Goal: Transaction & Acquisition: Purchase product/service

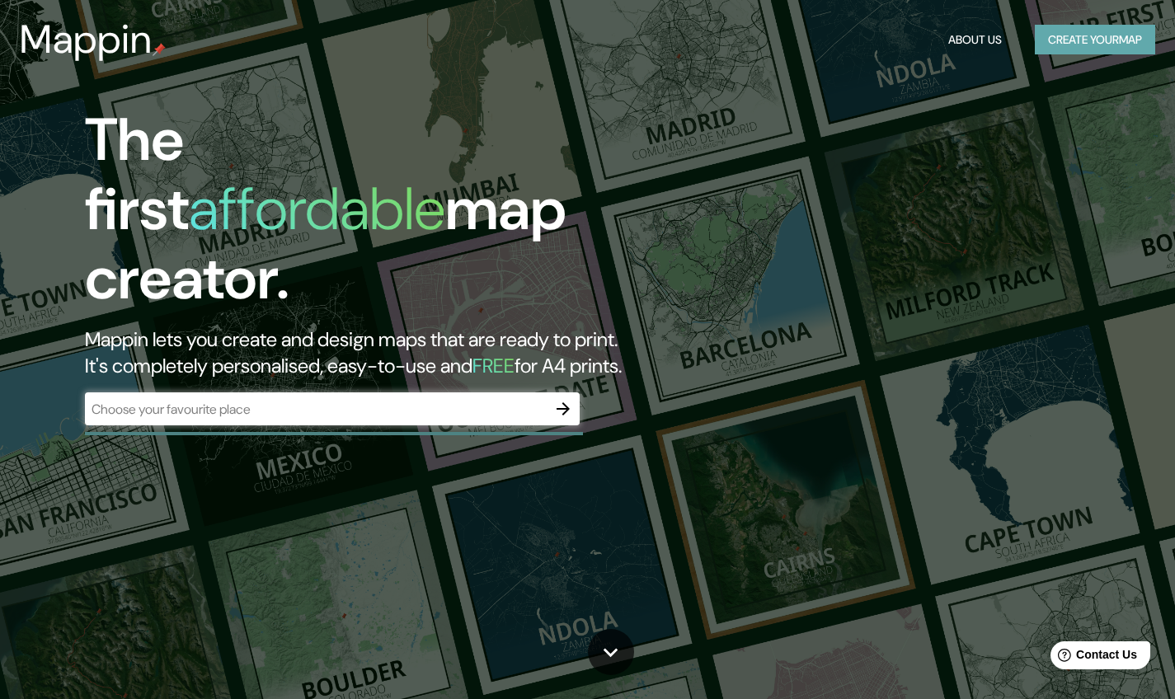
click at [1099, 46] on button "Create your map" at bounding box center [1095, 40] width 120 height 31
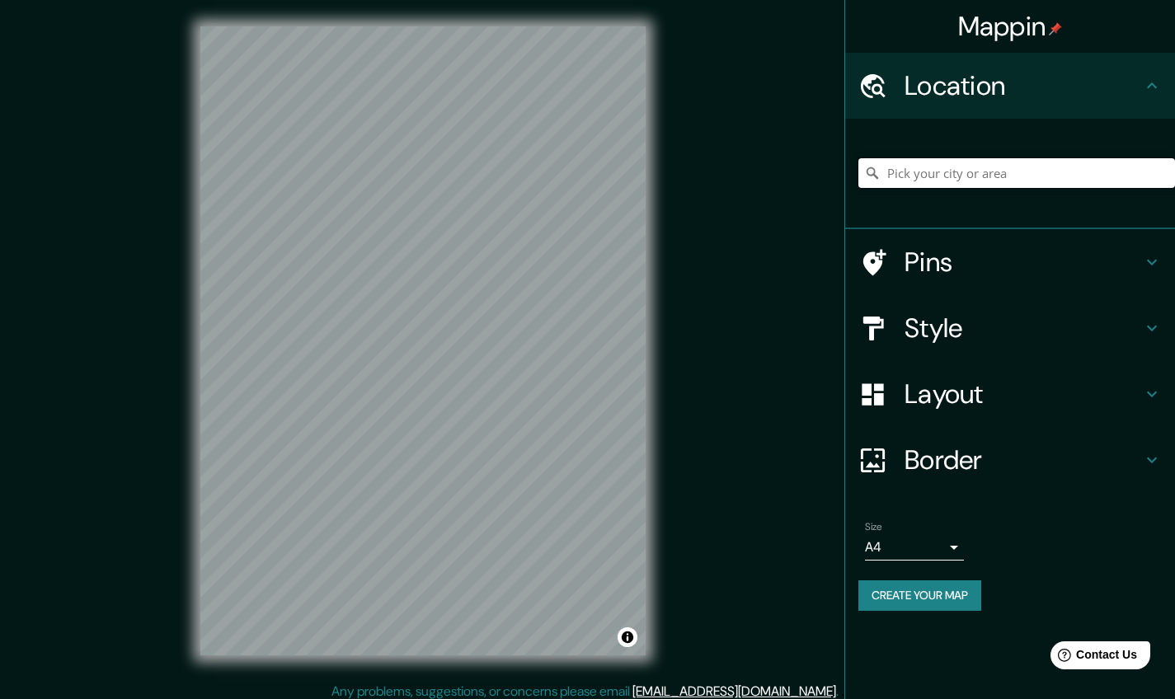
click at [977, 171] on input "Pick your city or area" at bounding box center [1016, 173] width 317 height 30
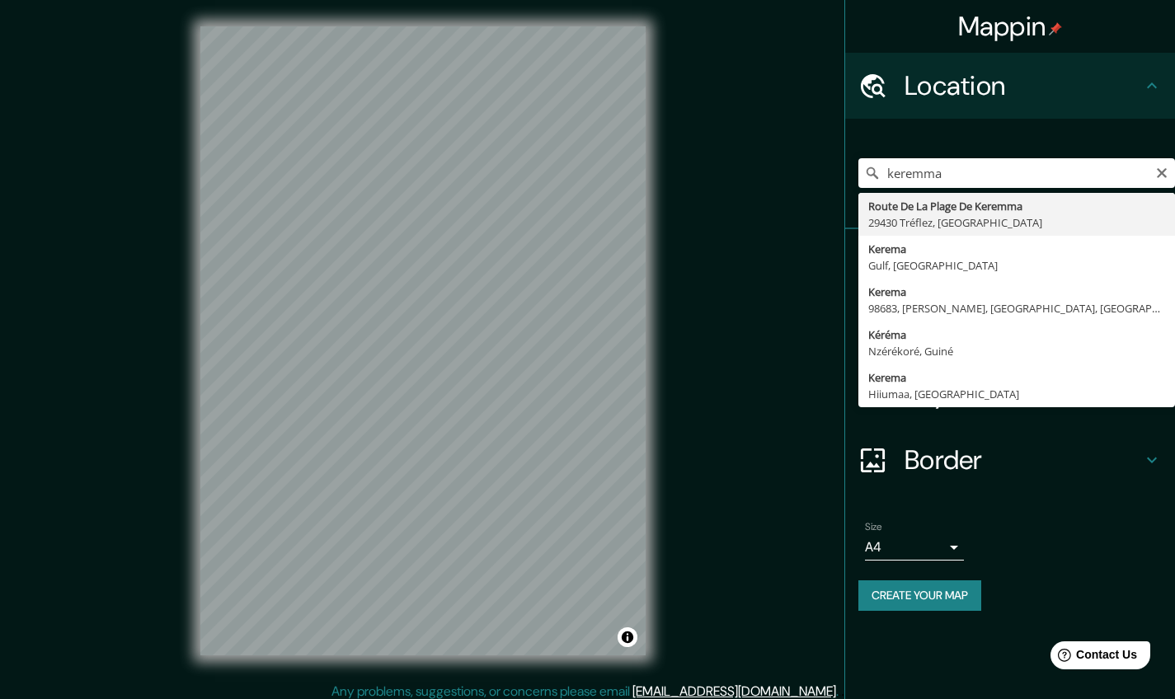
type input "Route De La Plage De Keremma, 29430 Tréflez, França"
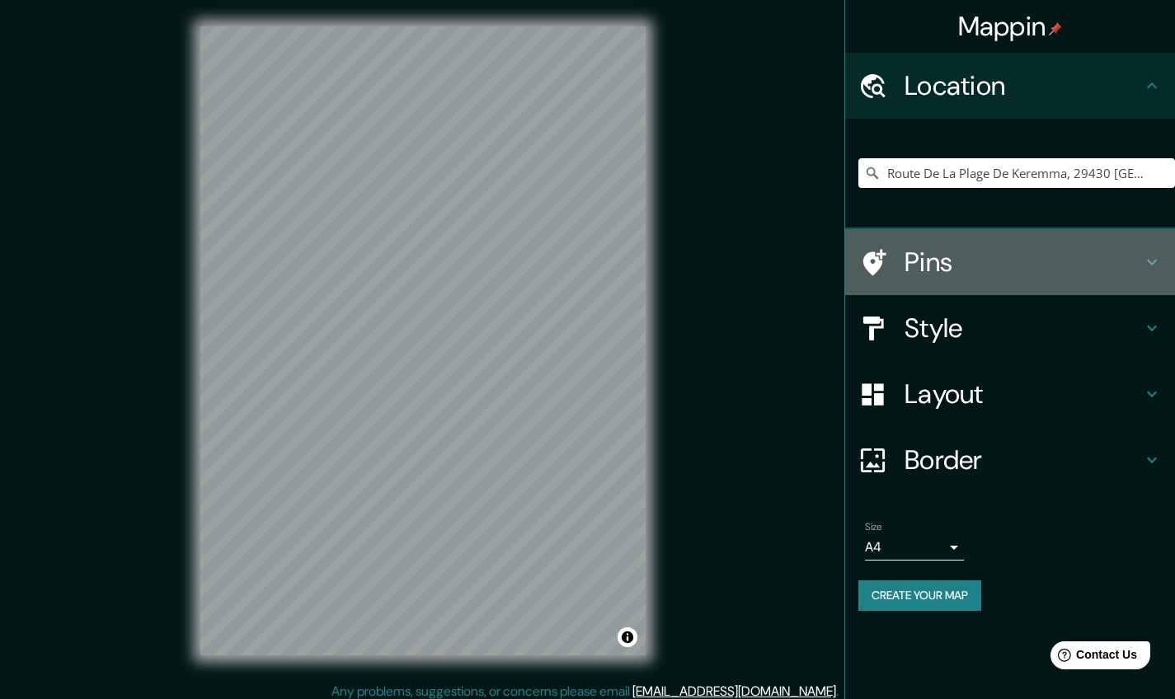
click at [1154, 260] on icon at bounding box center [1152, 262] width 20 height 20
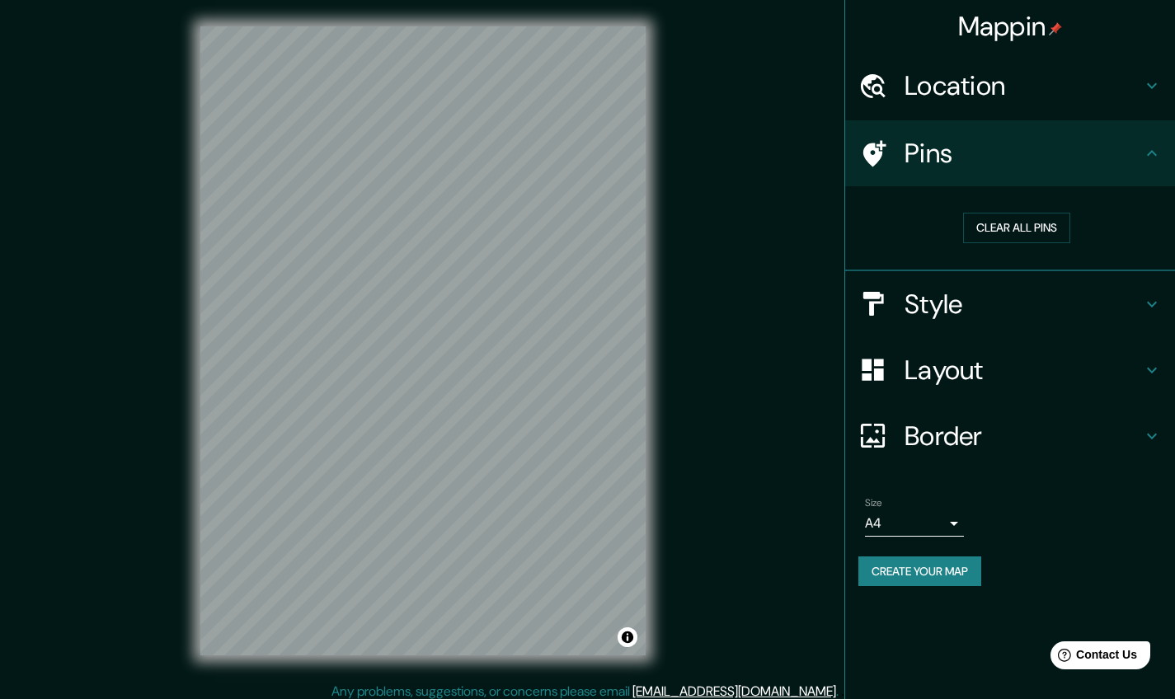
click at [1161, 299] on icon at bounding box center [1152, 304] width 20 height 20
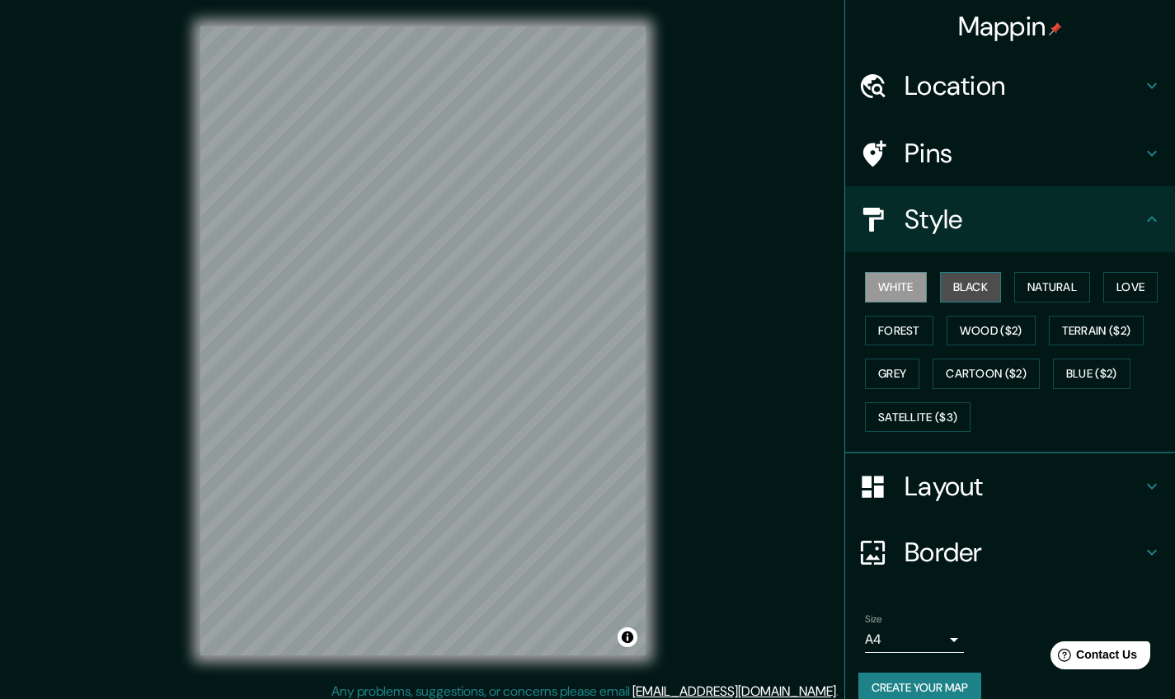
click at [984, 291] on button "Black" at bounding box center [971, 287] width 62 height 31
click at [891, 291] on button "White" at bounding box center [896, 287] width 62 height 31
click at [1052, 289] on button "Natural" at bounding box center [1052, 287] width 76 height 31
click at [904, 289] on button "White" at bounding box center [896, 287] width 62 height 31
click at [1135, 293] on button "Love" at bounding box center [1130, 287] width 54 height 31
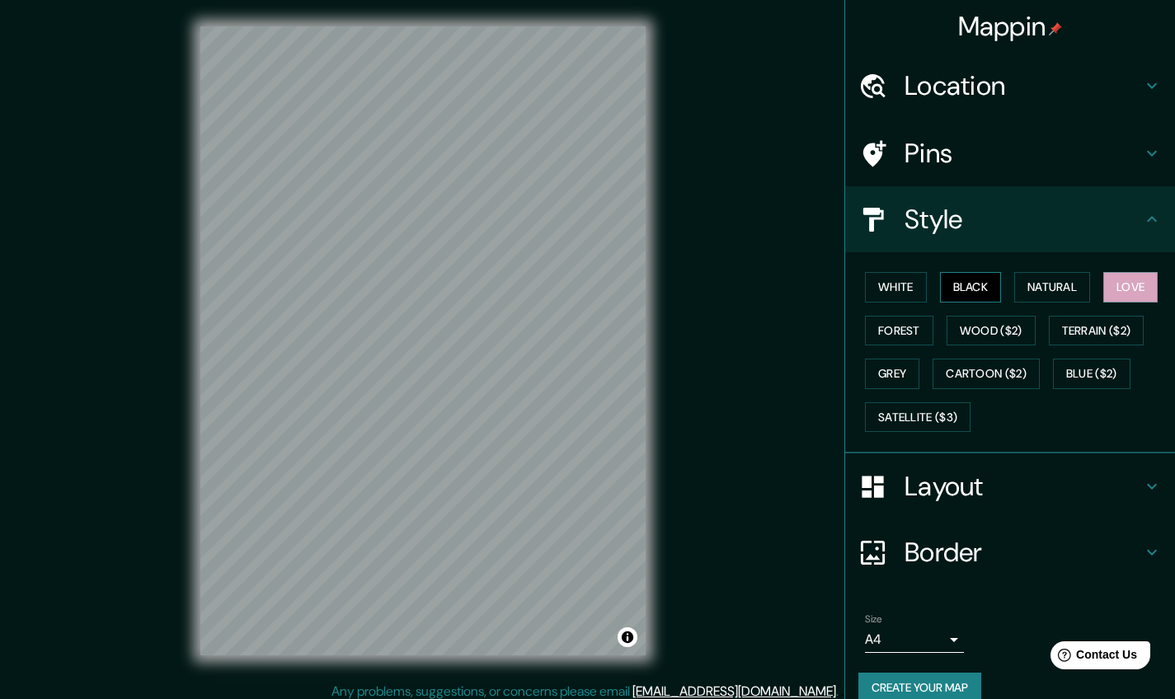
click at [951, 289] on button "Black" at bounding box center [971, 287] width 62 height 31
click at [910, 294] on button "White" at bounding box center [896, 287] width 62 height 31
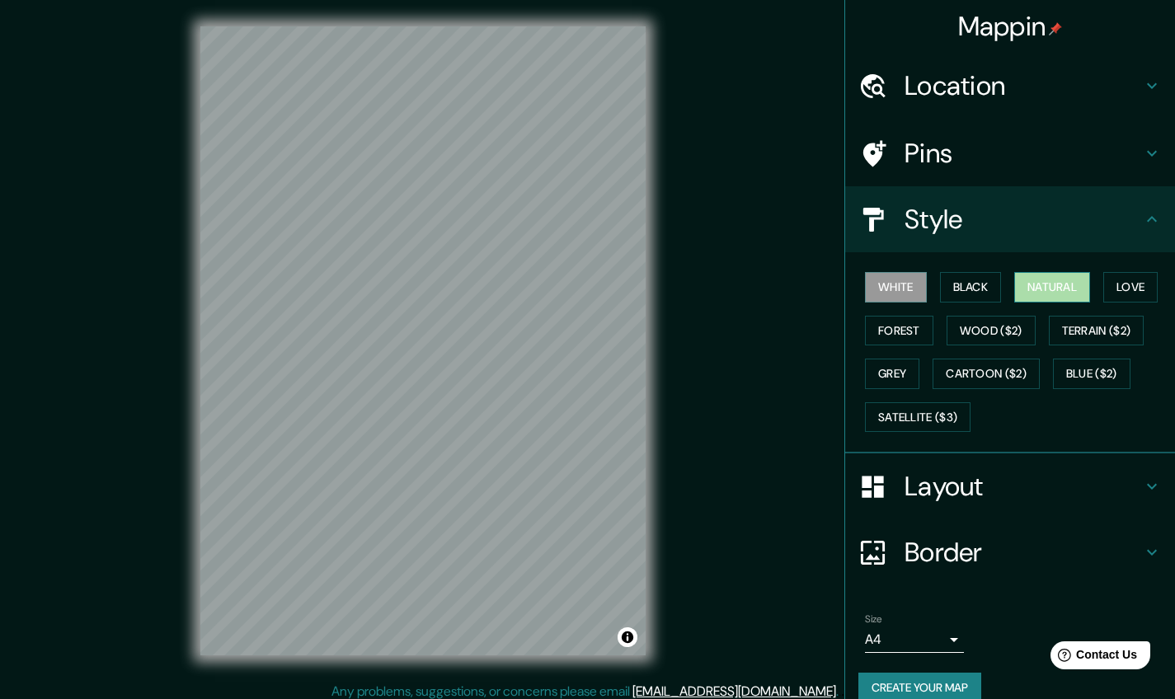
click at [1048, 280] on button "Natural" at bounding box center [1052, 287] width 76 height 31
click at [899, 283] on button "White" at bounding box center [896, 287] width 62 height 31
click at [899, 334] on button "Forest" at bounding box center [899, 331] width 68 height 31
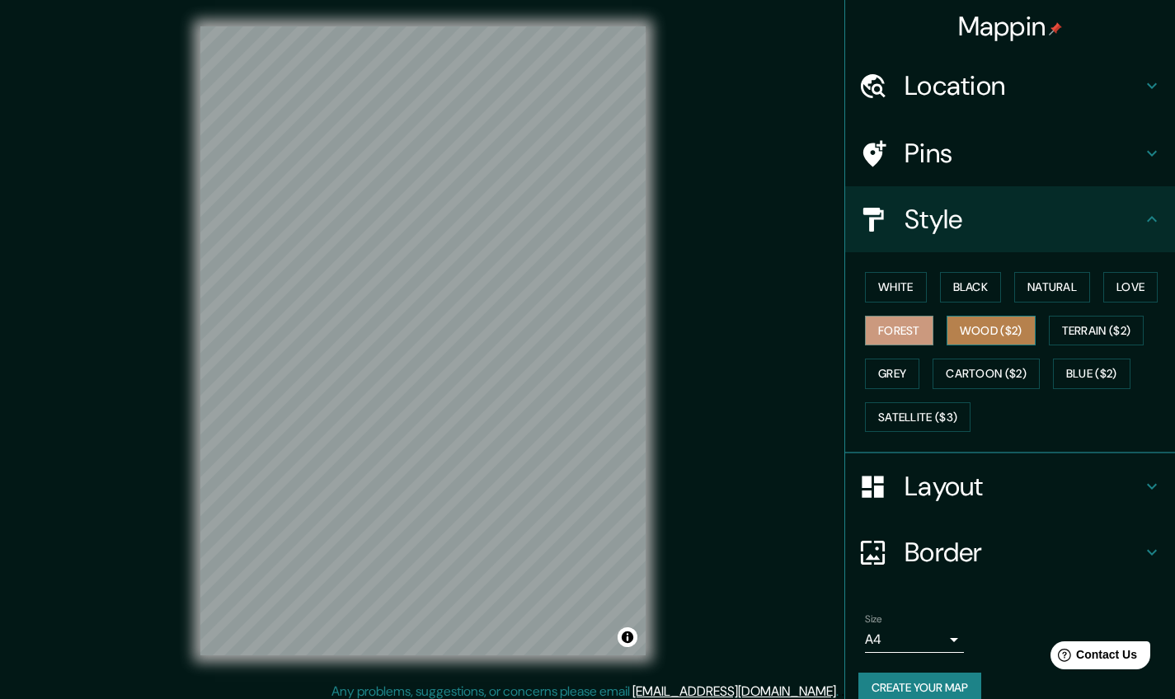
click at [981, 330] on button "Wood ($2)" at bounding box center [990, 331] width 89 height 31
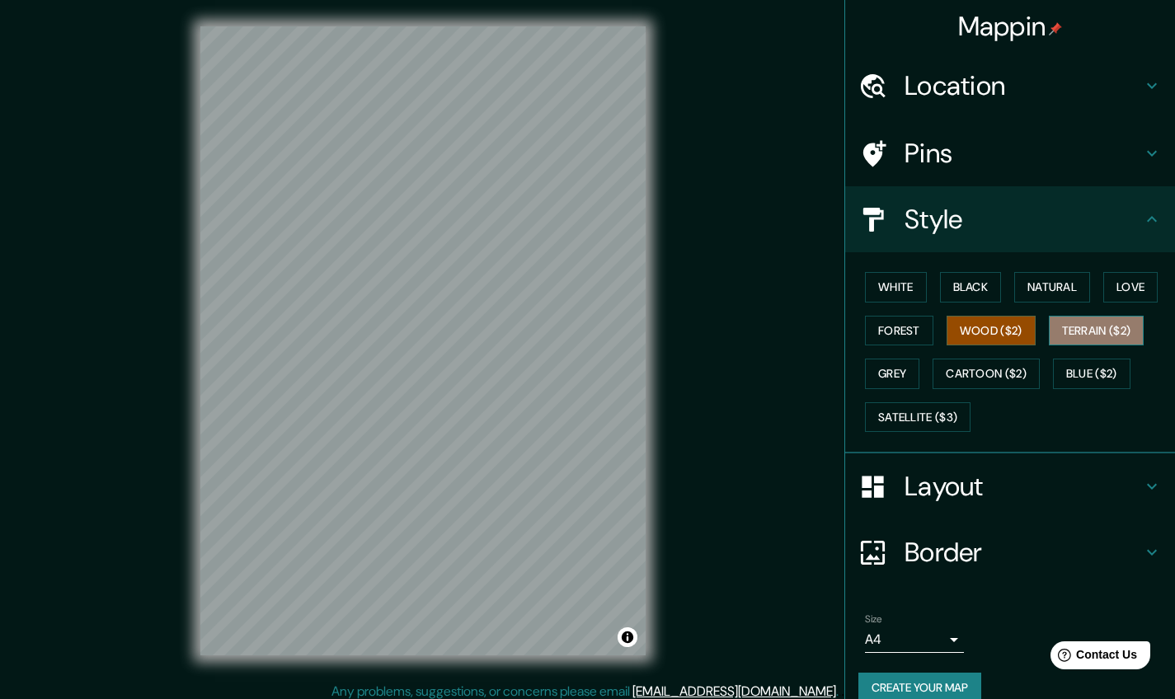
click at [1087, 328] on button "Terrain ($2)" at bounding box center [1097, 331] width 96 height 31
click at [889, 371] on button "Grey" at bounding box center [892, 374] width 54 height 31
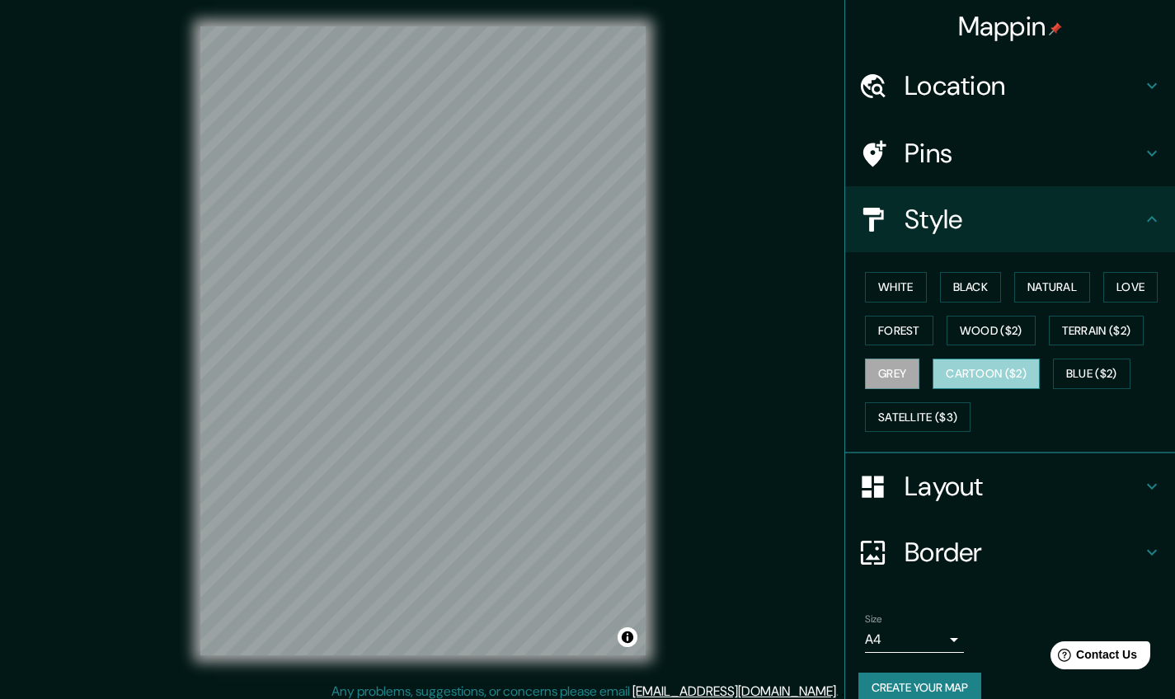
click at [946, 367] on button "Cartoon ($2)" at bounding box center [985, 374] width 107 height 31
click at [1064, 374] on button "Blue ($2)" at bounding box center [1091, 374] width 77 height 31
click at [1003, 378] on button "Cartoon ($2)" at bounding box center [985, 374] width 107 height 31
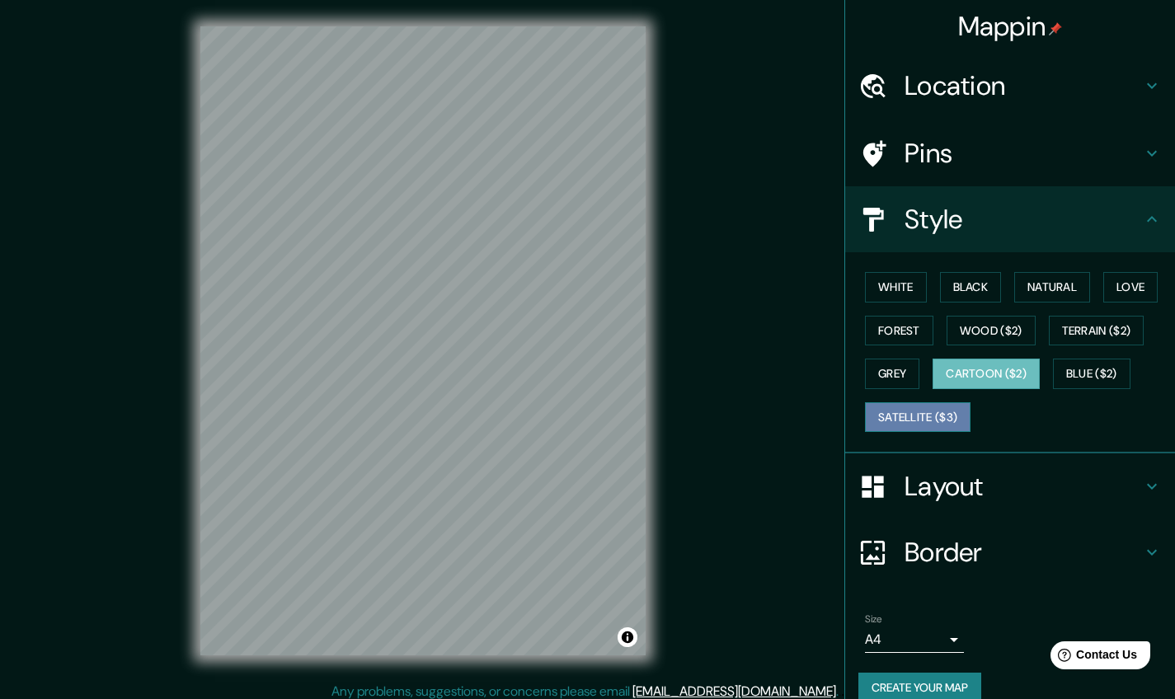
click at [927, 420] on button "Satellite ($3)" at bounding box center [918, 417] width 106 height 31
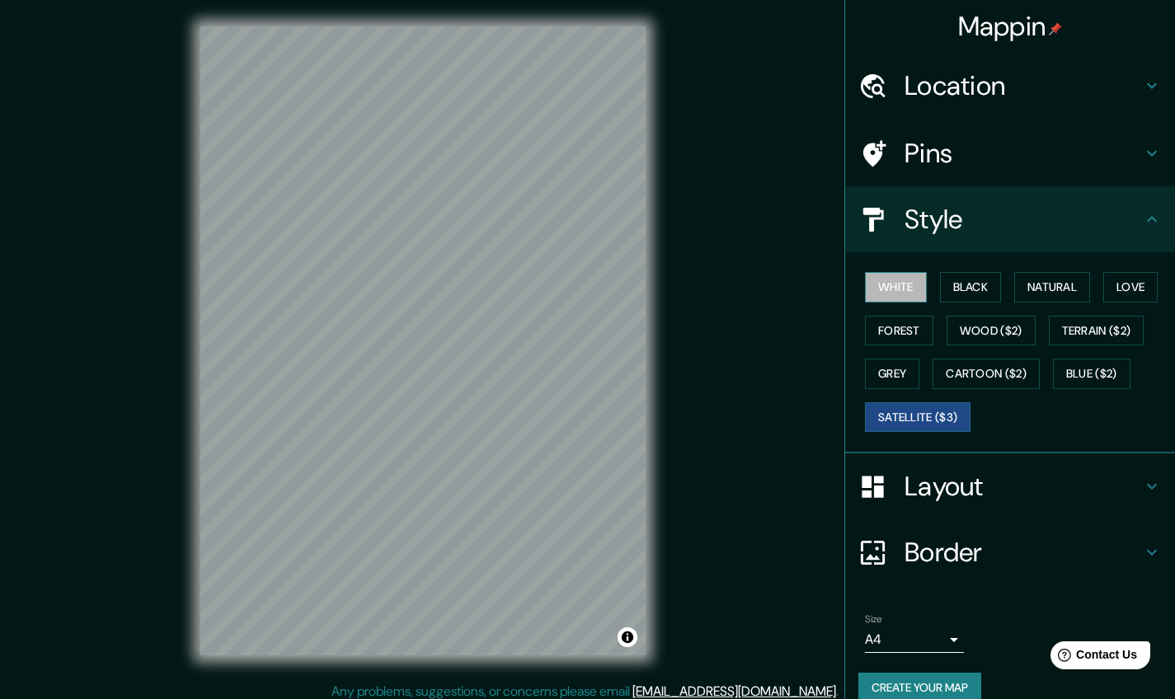
click at [881, 288] on button "White" at bounding box center [896, 287] width 62 height 31
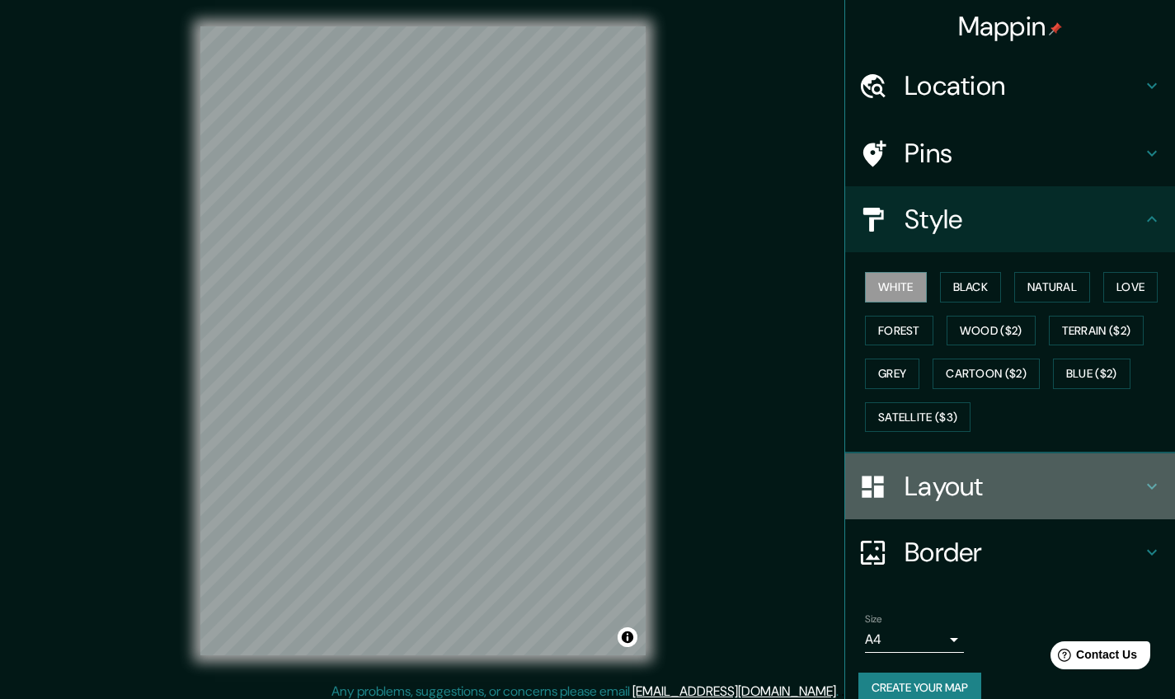
click at [996, 487] on h4 "Layout" at bounding box center [1022, 486] width 237 height 33
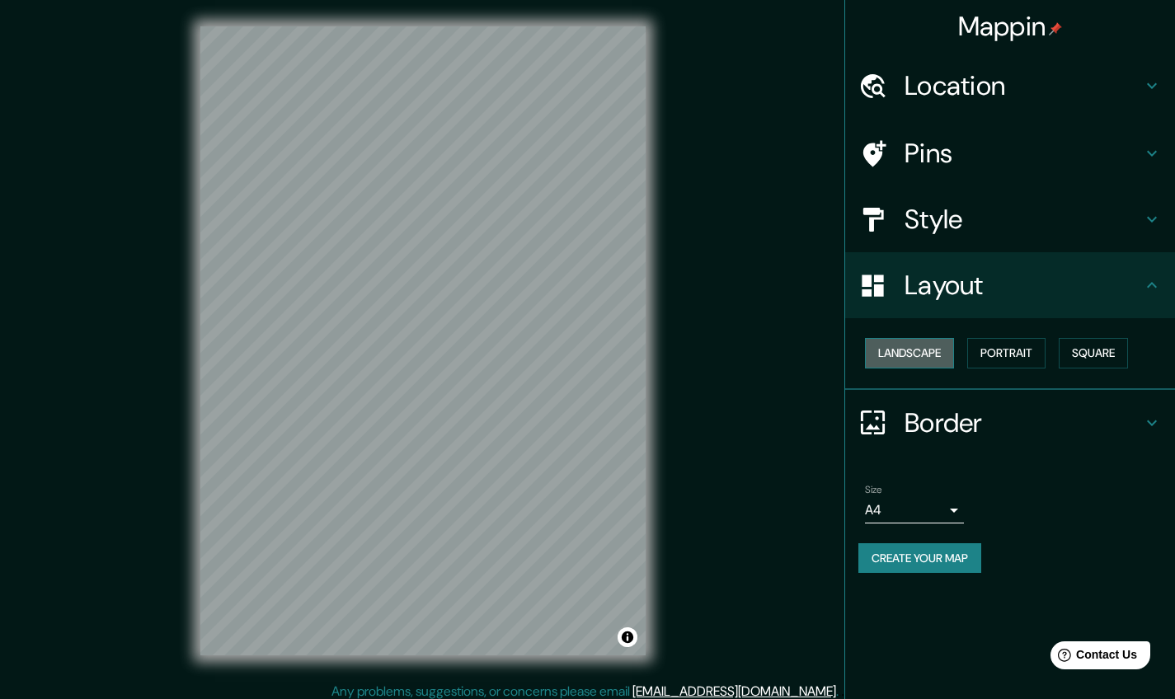
click at [913, 355] on button "Landscape" at bounding box center [909, 353] width 89 height 31
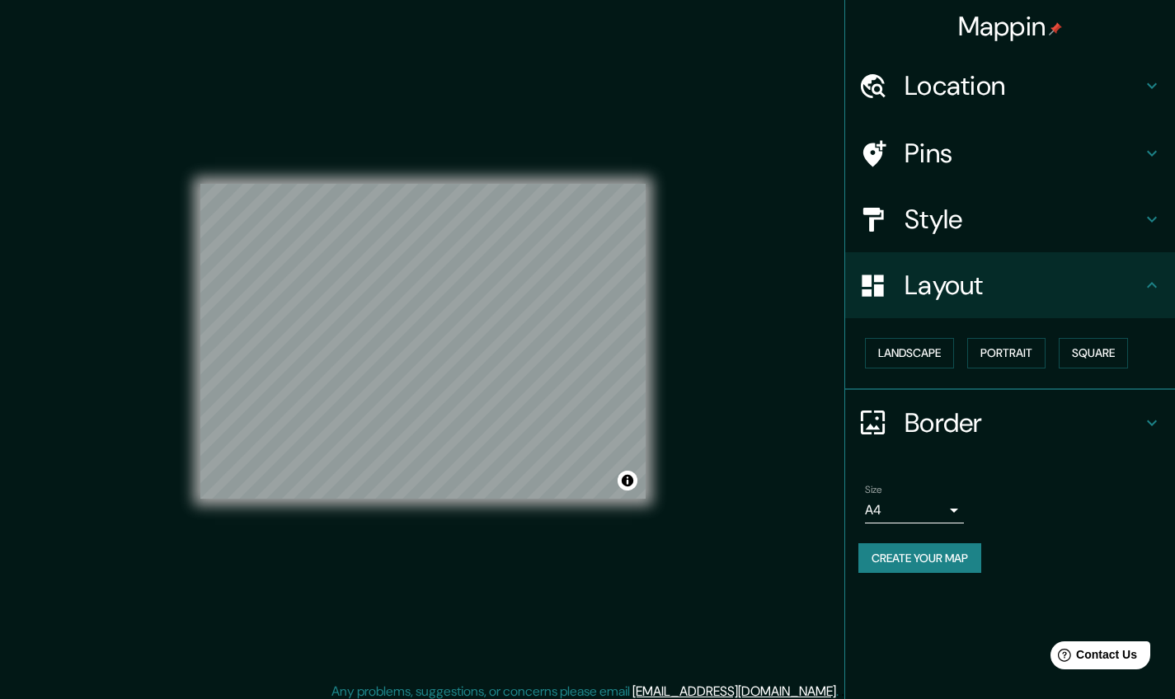
click at [985, 421] on h4 "Border" at bounding box center [1022, 422] width 237 height 33
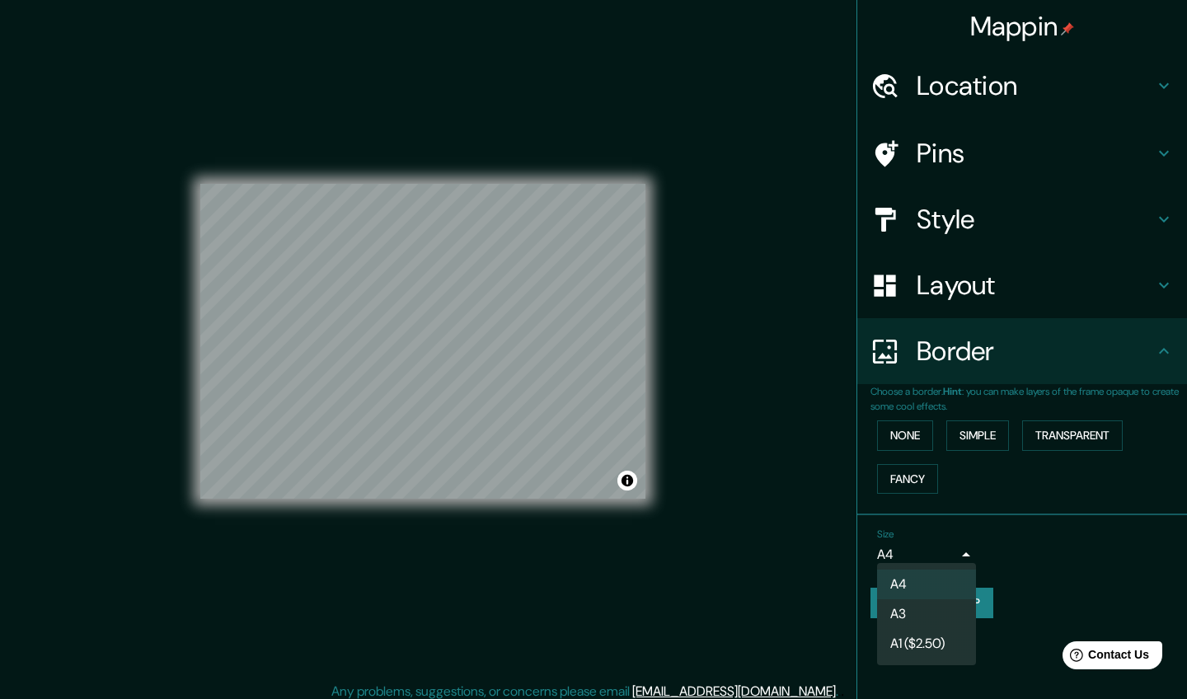
click at [941, 549] on body "Mappin Location Route De La Plage De Keremma, 29430 Tréflez, França Pins Style …" at bounding box center [593, 349] width 1187 height 699
click at [963, 217] on div at bounding box center [593, 349] width 1187 height 699
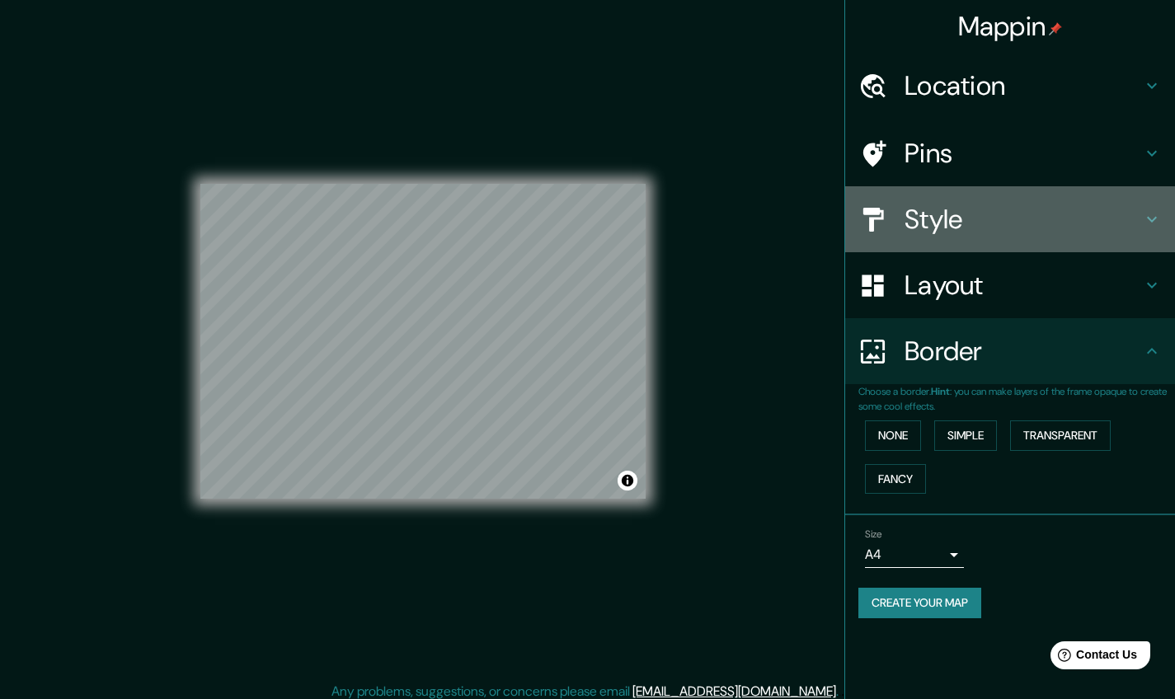
click at [1124, 216] on h4 "Style" at bounding box center [1022, 219] width 237 height 33
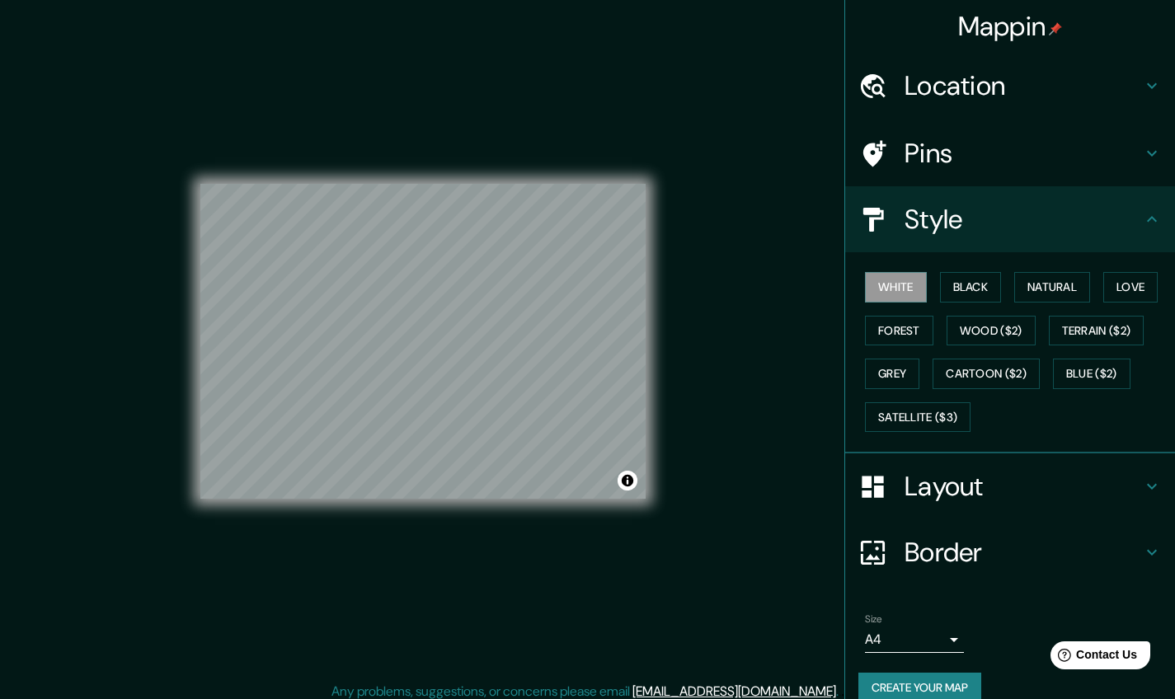
click at [967, 151] on h4 "Pins" at bounding box center [1022, 153] width 237 height 33
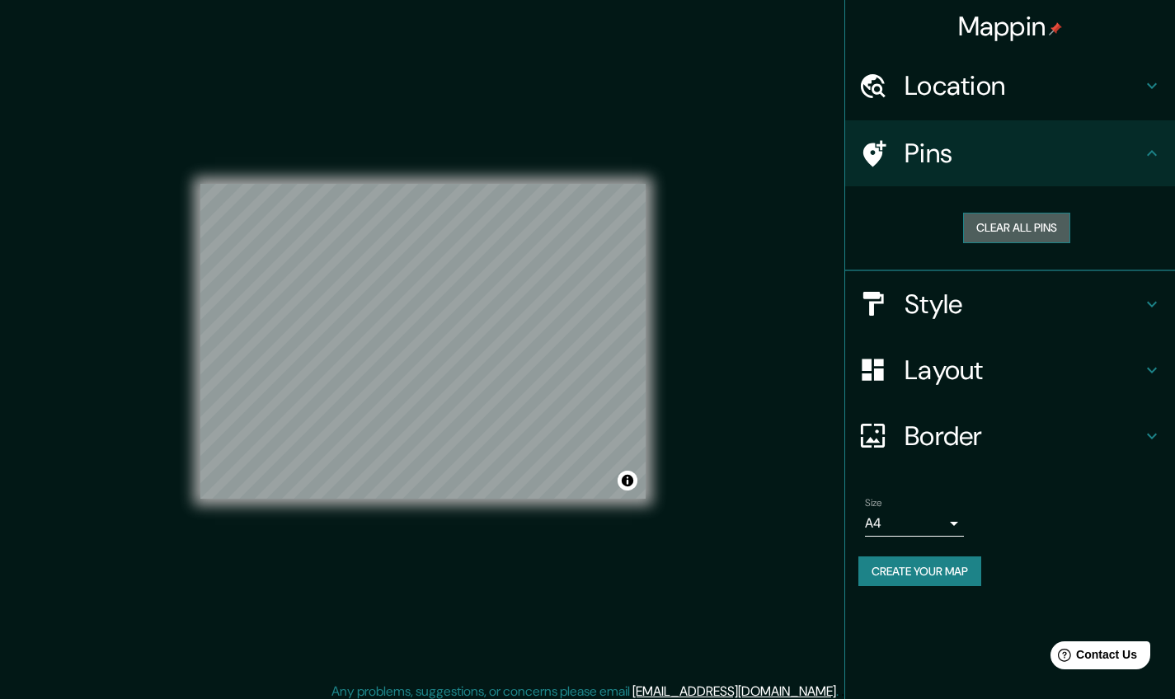
click at [1013, 228] on button "Clear all pins" at bounding box center [1016, 228] width 107 height 31
click at [994, 218] on button "Clear all pins" at bounding box center [1016, 228] width 107 height 31
click at [985, 157] on h4 "Pins" at bounding box center [1022, 153] width 237 height 33
click at [987, 222] on button "Clear all pins" at bounding box center [1016, 228] width 107 height 31
click at [967, 317] on h4 "Style" at bounding box center [1022, 304] width 237 height 33
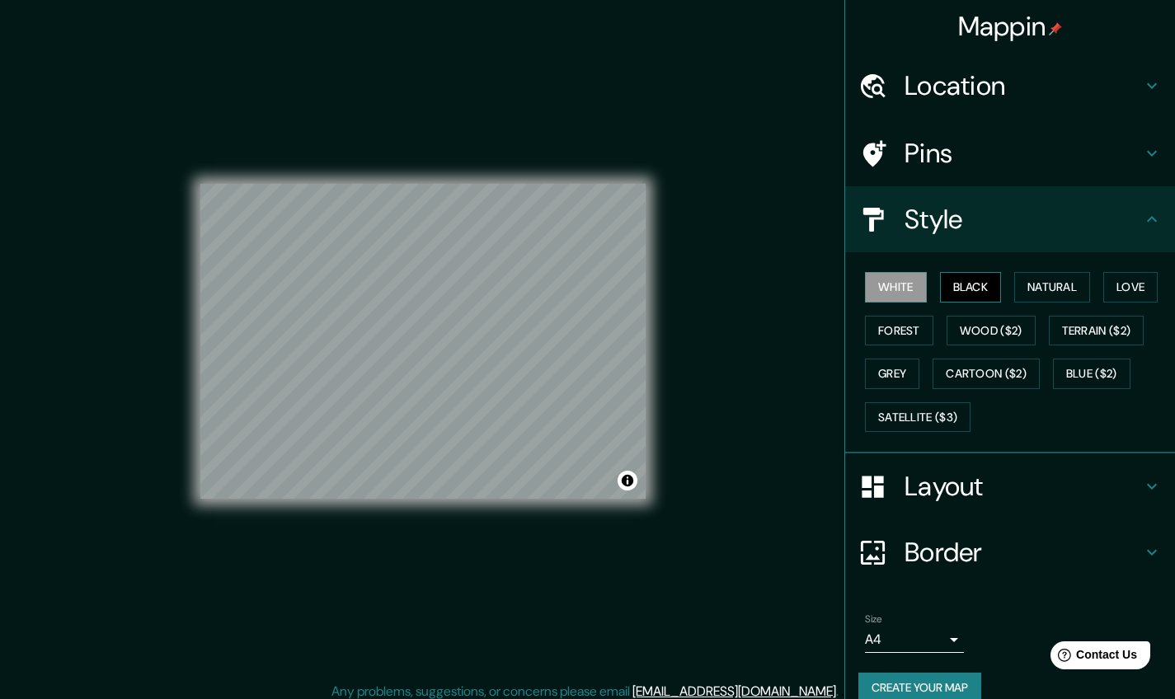
click at [977, 282] on button "Black" at bounding box center [971, 287] width 62 height 31
click at [1060, 276] on button "Natural" at bounding box center [1052, 287] width 76 height 31
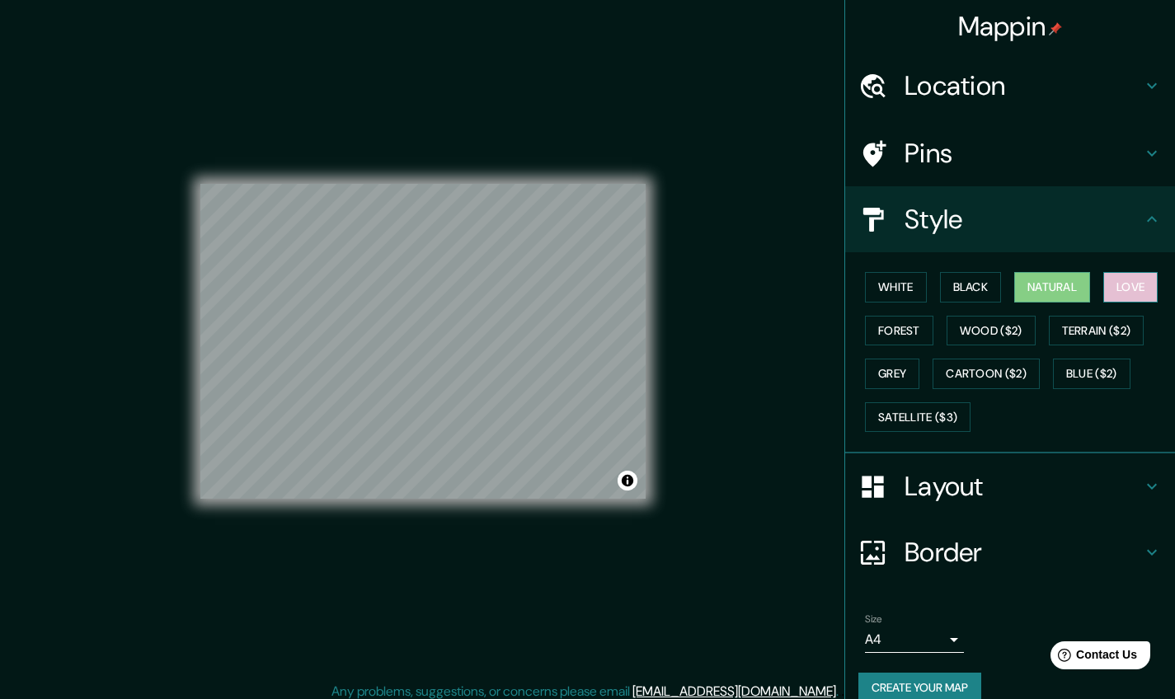
click at [1134, 280] on button "Love" at bounding box center [1130, 287] width 54 height 31
click at [917, 335] on button "Forest" at bounding box center [899, 331] width 68 height 31
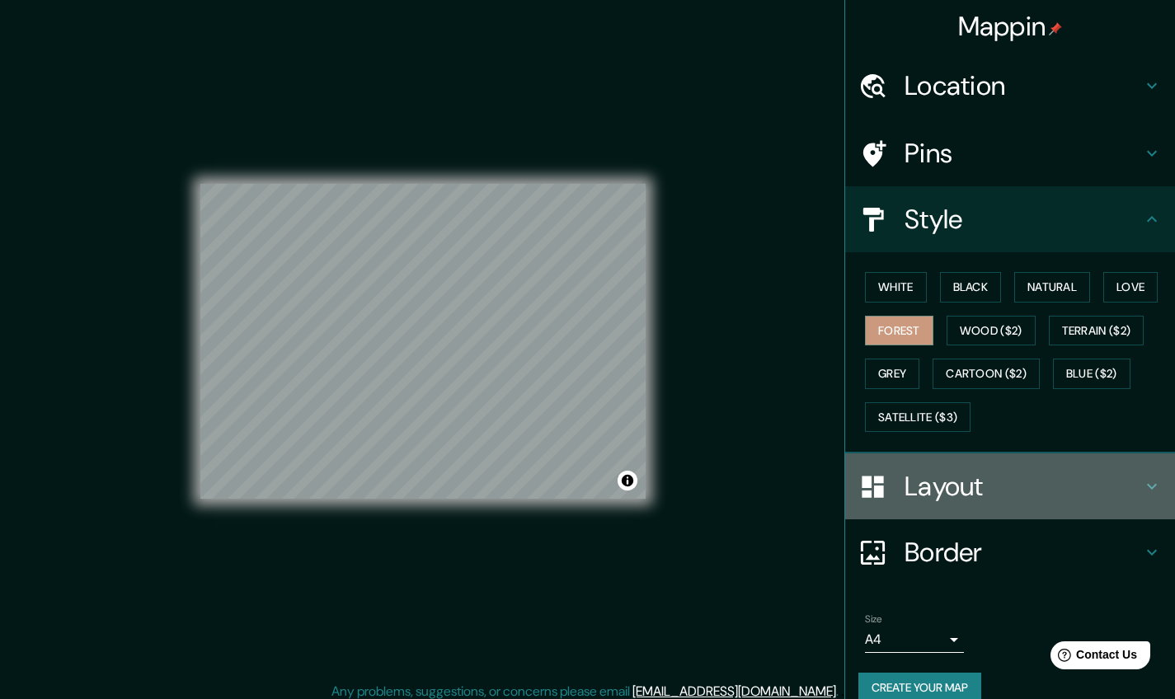
click at [967, 482] on h4 "Layout" at bounding box center [1022, 486] width 237 height 33
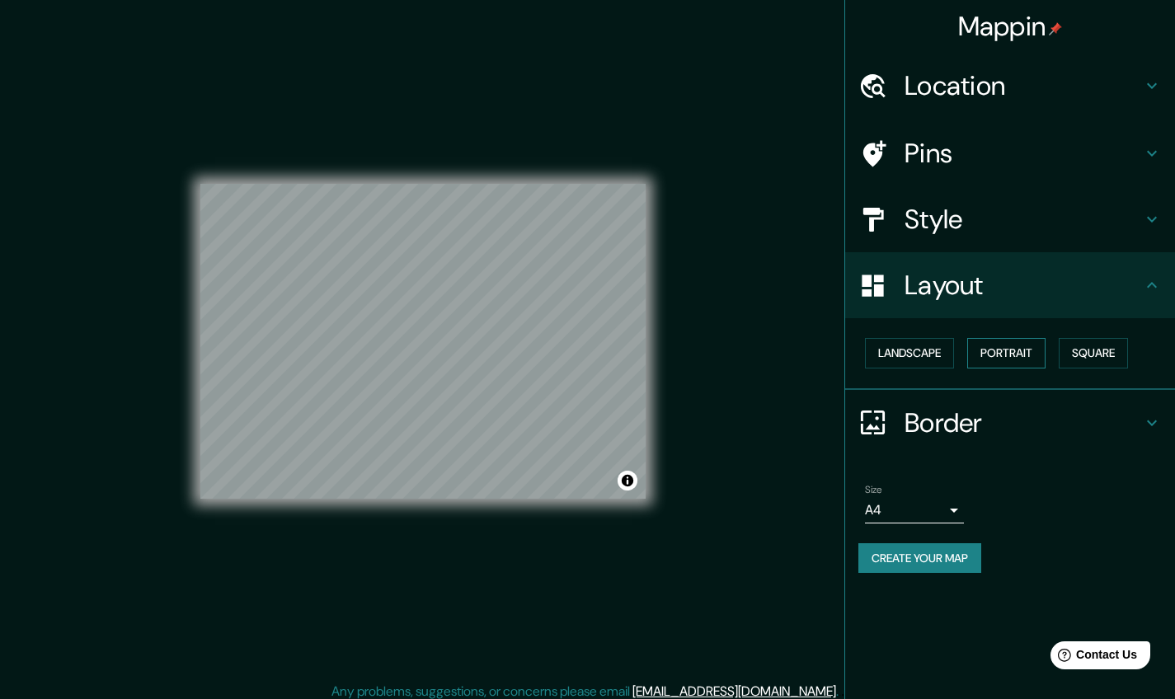
click at [1003, 355] on button "Portrait" at bounding box center [1006, 353] width 78 height 31
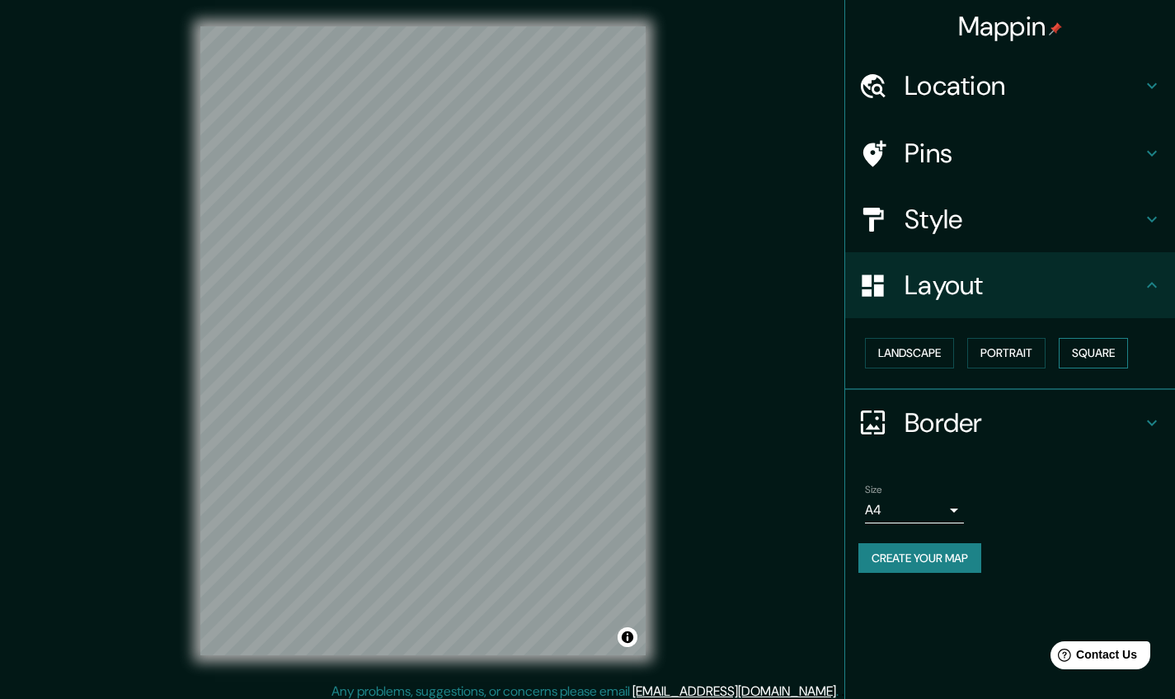
click at [1120, 346] on button "Square" at bounding box center [1093, 353] width 69 height 31
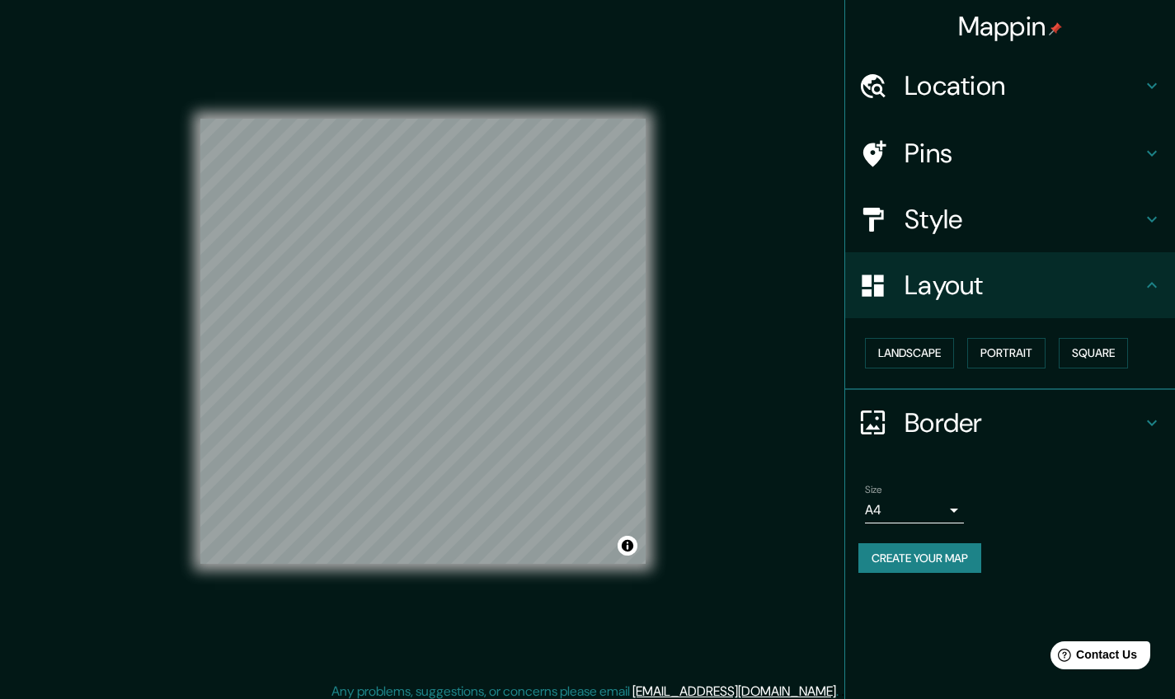
click at [923, 369] on div "Landscape Portrait Square" at bounding box center [1016, 353] width 317 height 44
click at [923, 364] on div "Landscape Portrait Square" at bounding box center [1016, 353] width 317 height 44
click at [923, 357] on button "Landscape" at bounding box center [909, 353] width 89 height 31
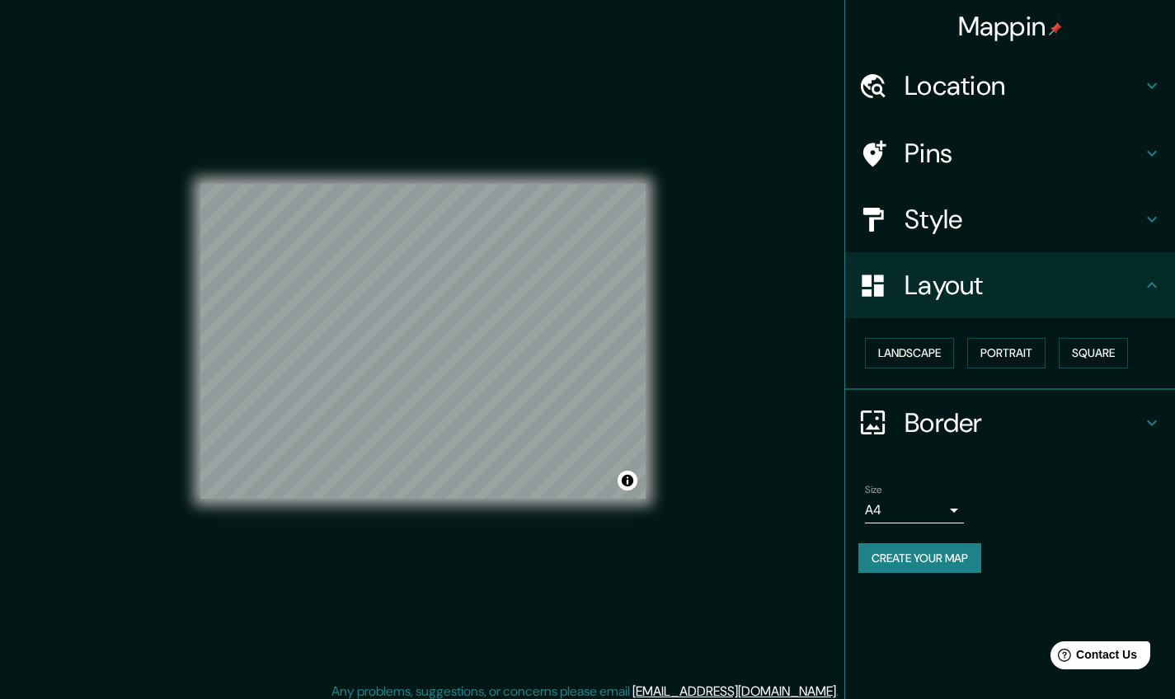
click at [1028, 229] on h4 "Style" at bounding box center [1022, 219] width 237 height 33
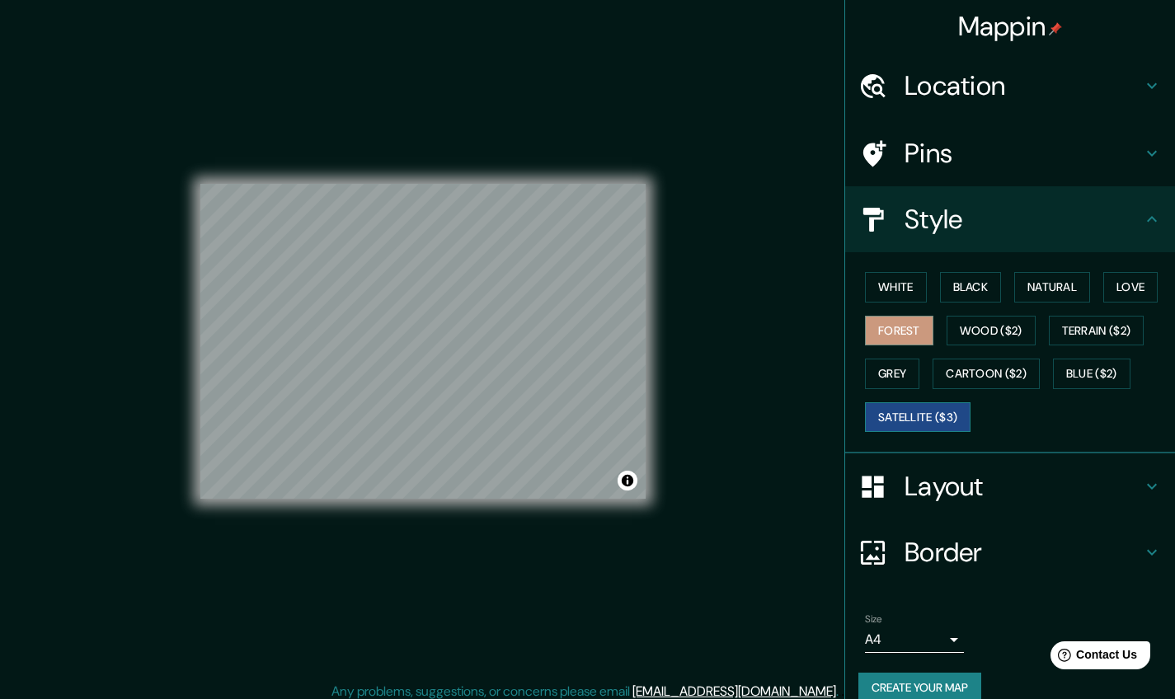
click at [913, 410] on button "Satellite ($3)" at bounding box center [918, 417] width 106 height 31
click at [895, 327] on button "Forest" at bounding box center [899, 331] width 68 height 31
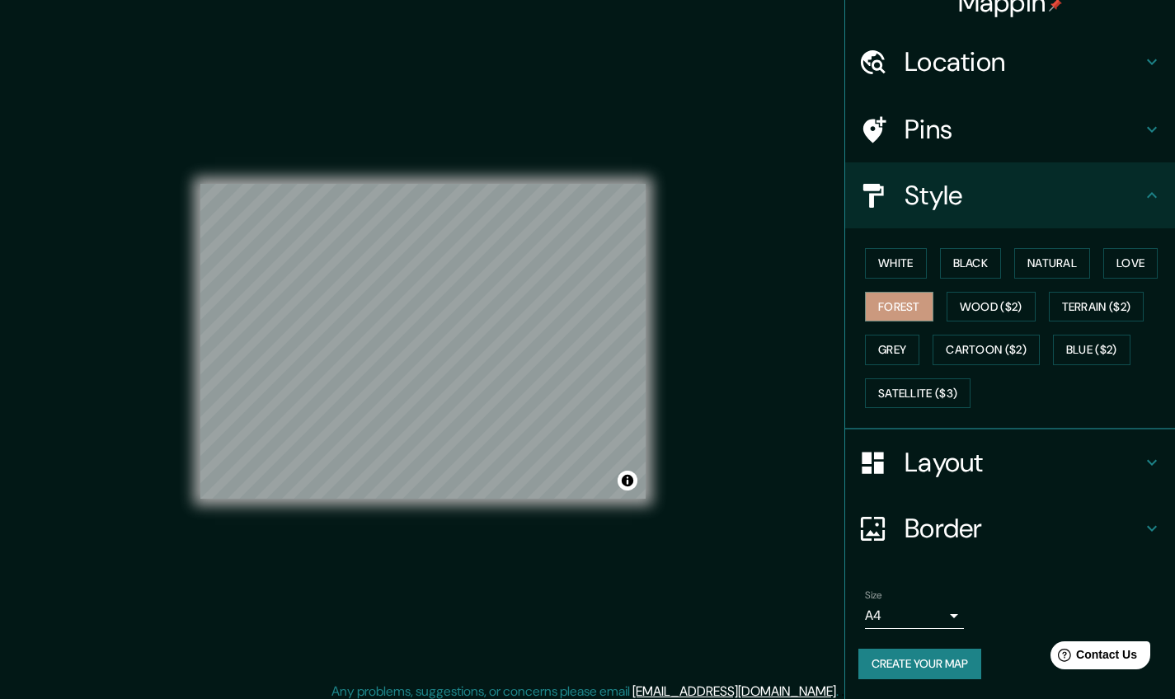
scroll to position [9, 0]
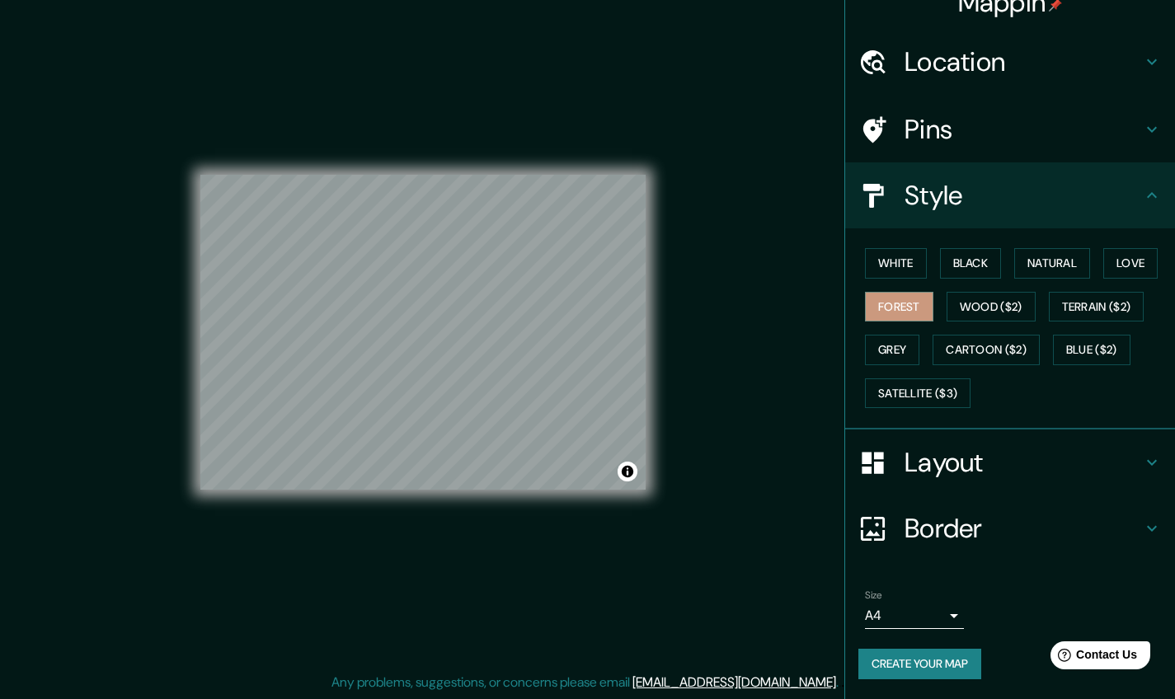
click at [950, 650] on button "Create your map" at bounding box center [919, 664] width 123 height 31
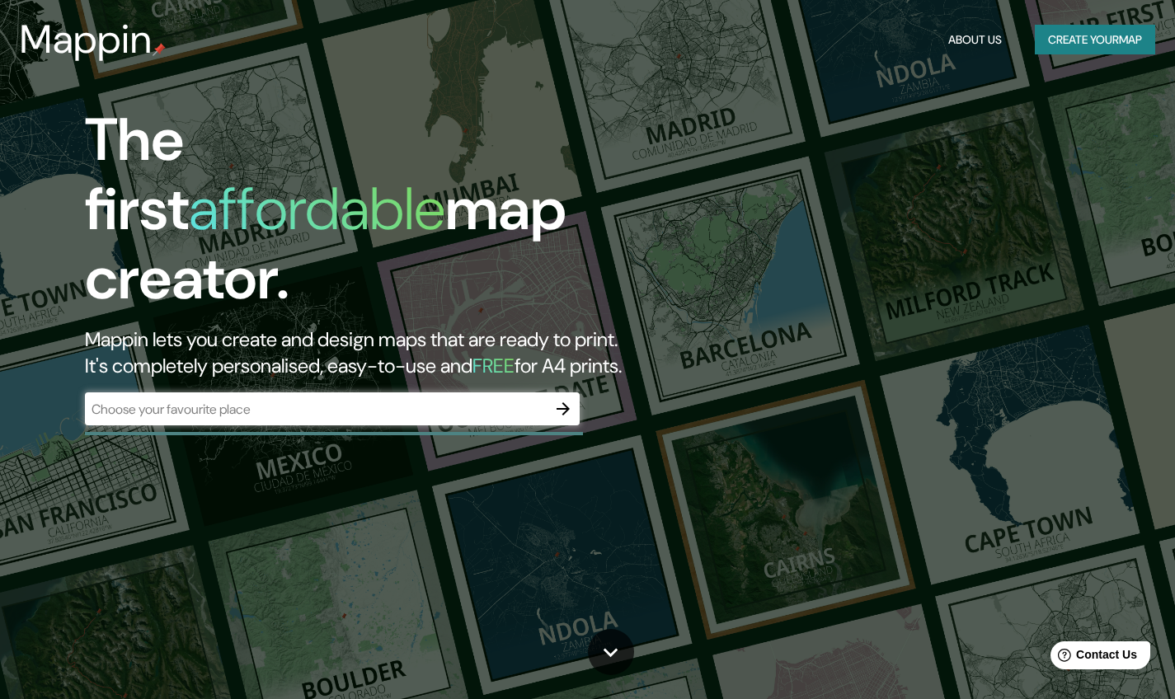
click at [108, 48] on h3 "Mappin" at bounding box center [86, 39] width 133 height 46
click at [557, 399] on icon "button" at bounding box center [563, 409] width 20 height 20
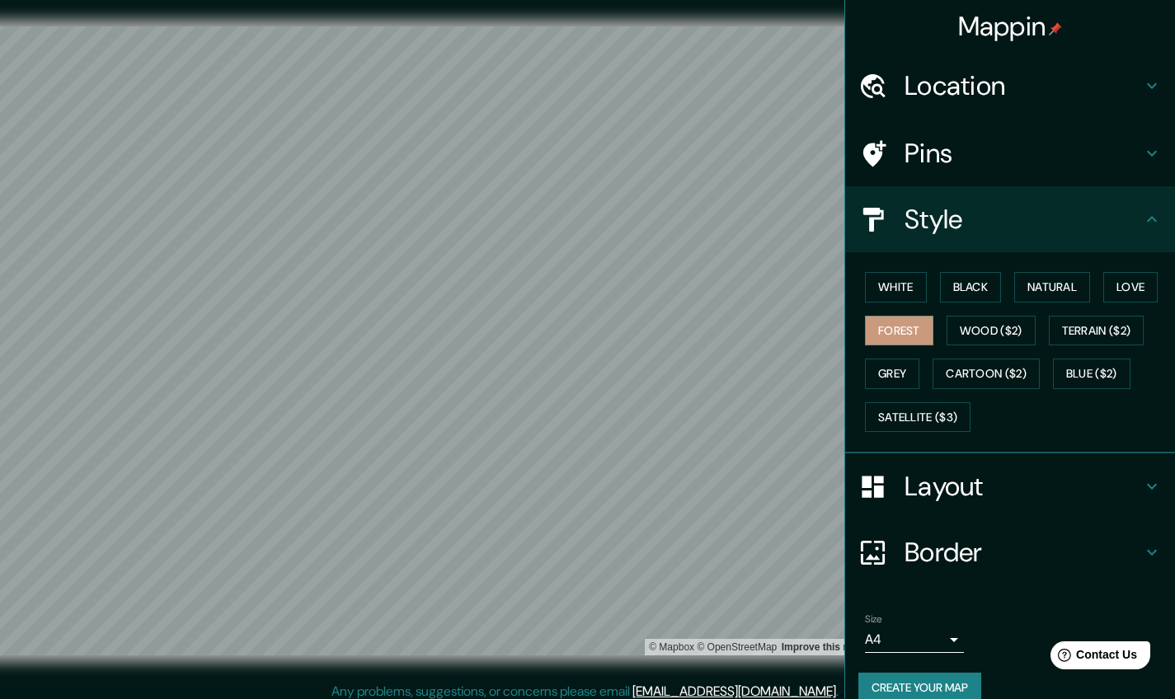
click at [953, 83] on h4 "Location" at bounding box center [1022, 85] width 237 height 33
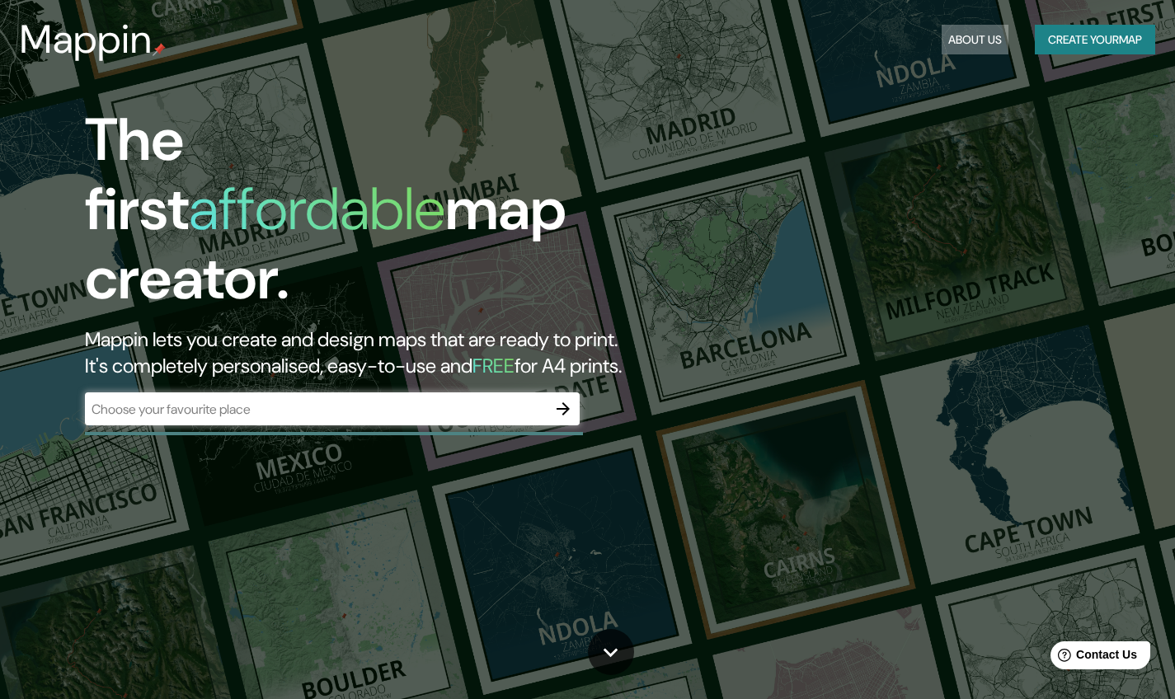
click at [956, 37] on button "About Us" at bounding box center [975, 40] width 67 height 31
click at [1073, 41] on button "Create your map" at bounding box center [1095, 40] width 120 height 31
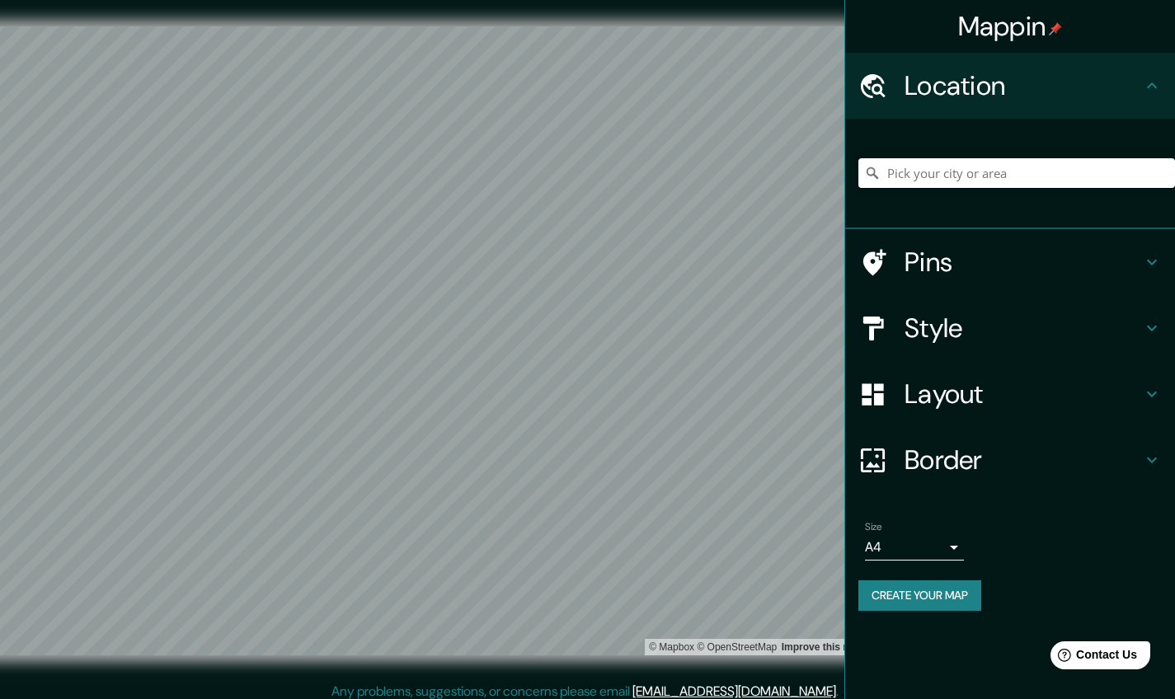
click at [1013, 172] on input "Pick your city or area" at bounding box center [1016, 173] width 317 height 30
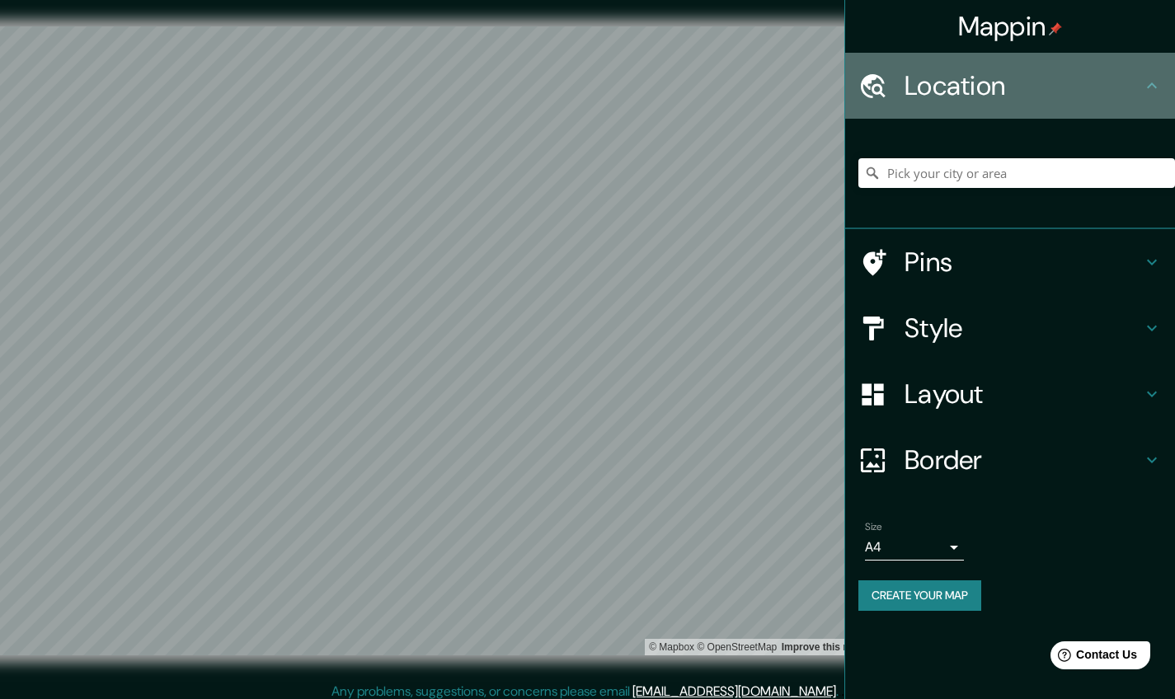
click at [1001, 104] on div "Location" at bounding box center [1010, 86] width 330 height 66
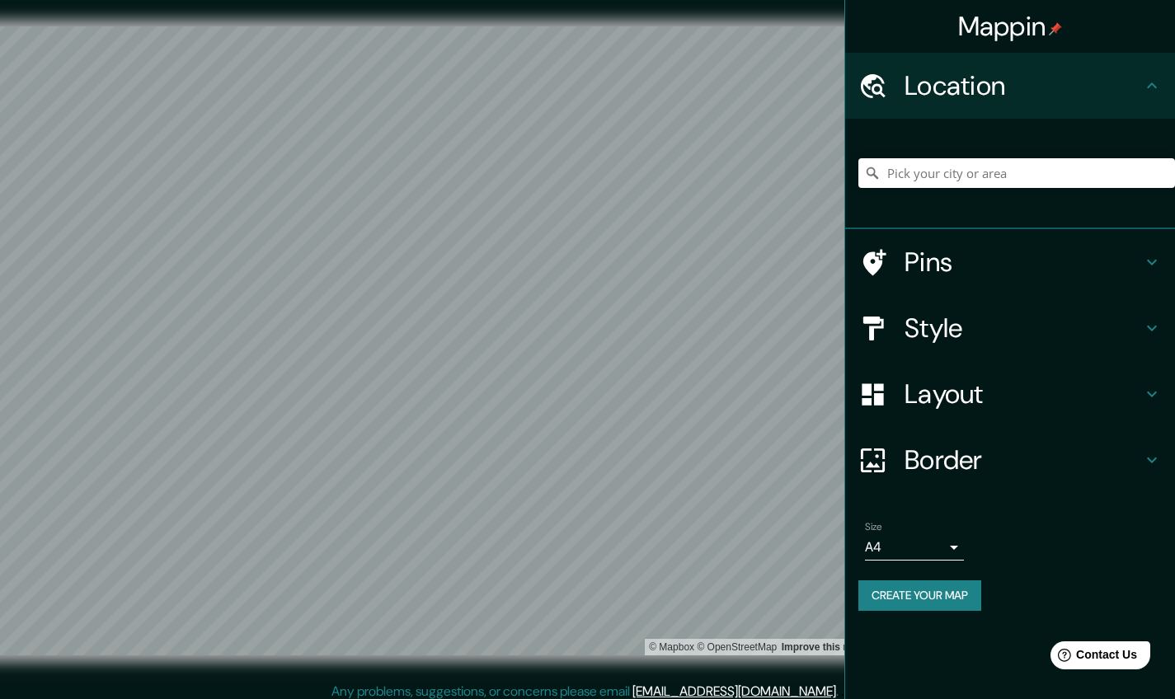
click at [1065, 190] on div at bounding box center [1016, 173] width 317 height 82
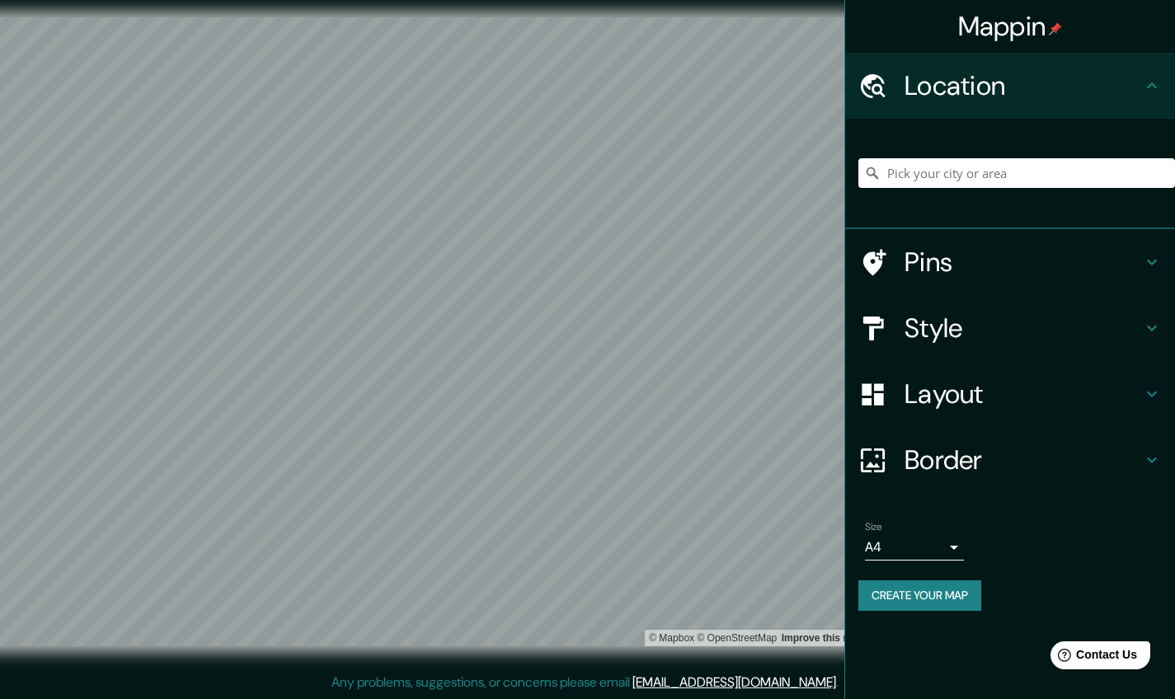
click at [990, 378] on h4 "Layout" at bounding box center [1022, 394] width 237 height 33
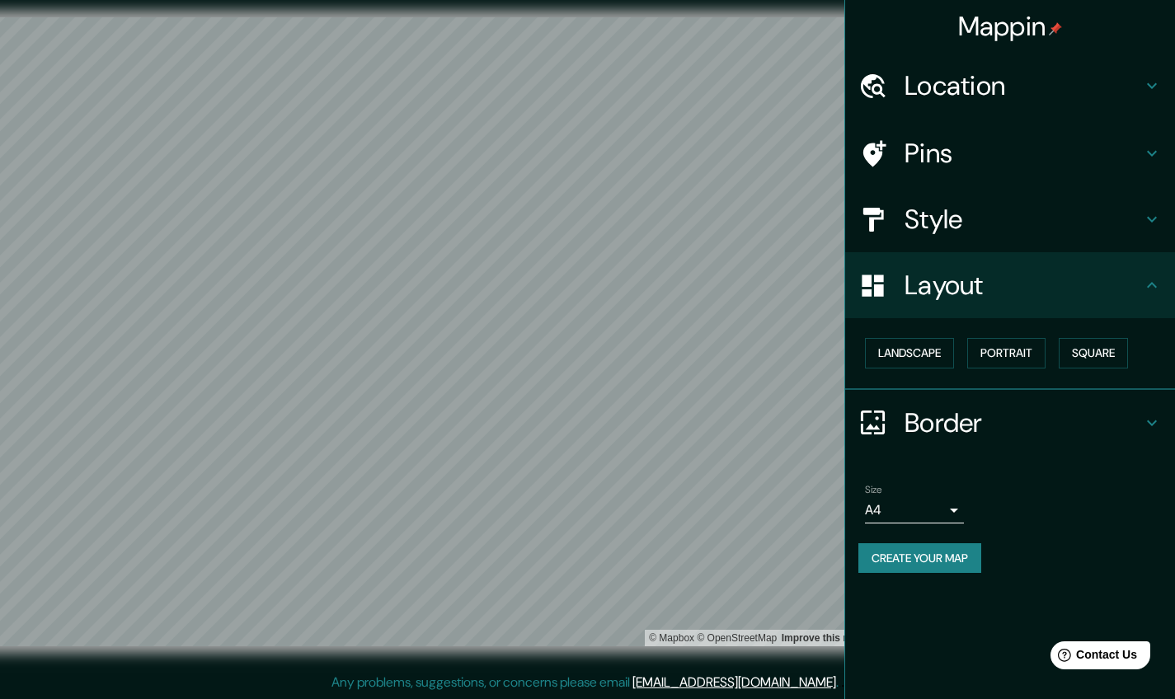
click at [965, 214] on h4 "Style" at bounding box center [1022, 219] width 237 height 33
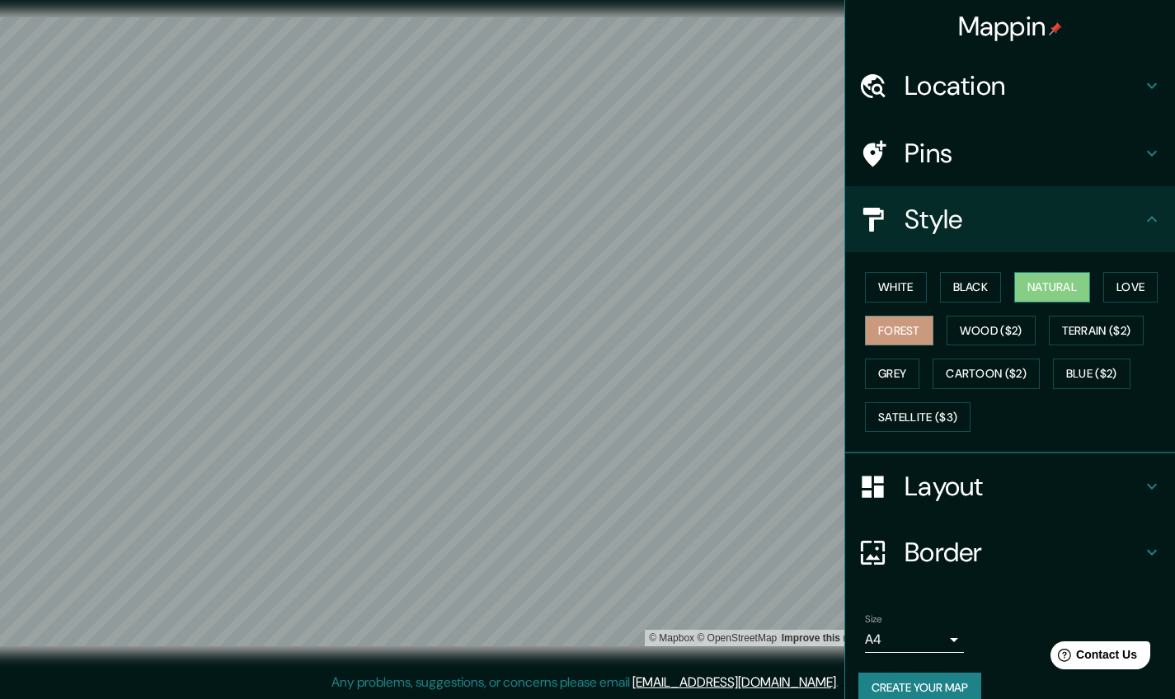
click at [1037, 291] on button "Natural" at bounding box center [1052, 287] width 76 height 31
click at [939, 288] on div "White Black Natural Love Forest Wood ($2) Terrain ($2) Grey Cartoon ($2) Blue (…" at bounding box center [1016, 351] width 317 height 173
click at [909, 293] on button "White" at bounding box center [896, 287] width 62 height 31
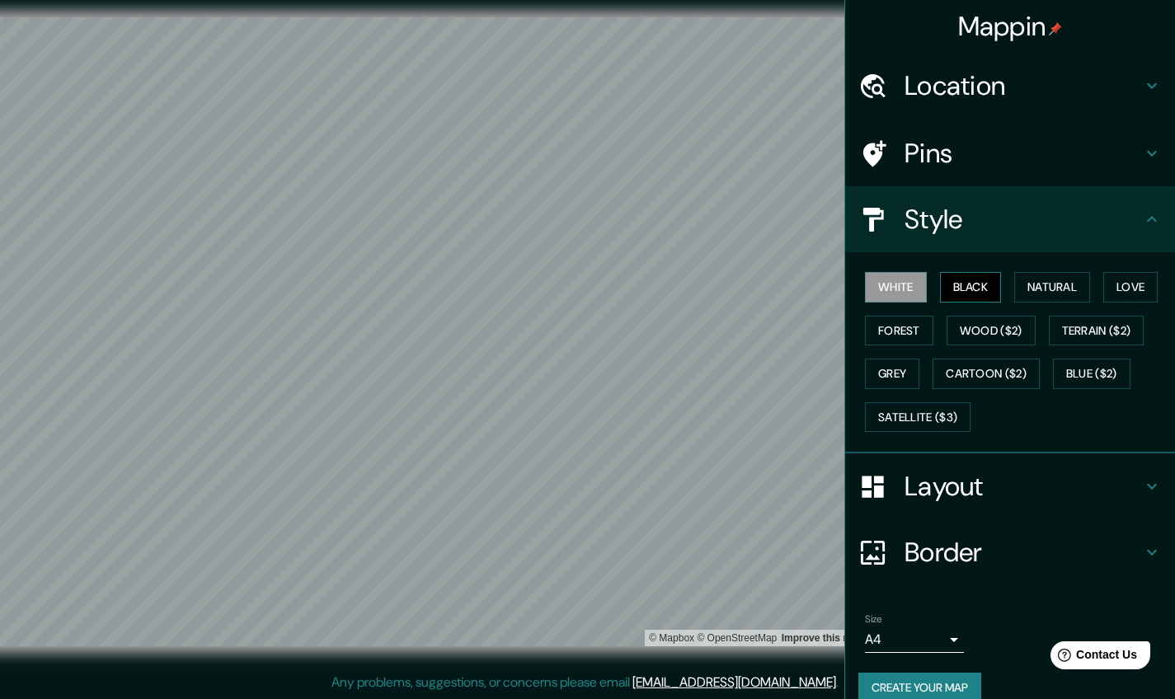
click at [993, 292] on button "Black" at bounding box center [971, 287] width 62 height 31
click at [1034, 284] on button "Natural" at bounding box center [1052, 287] width 76 height 31
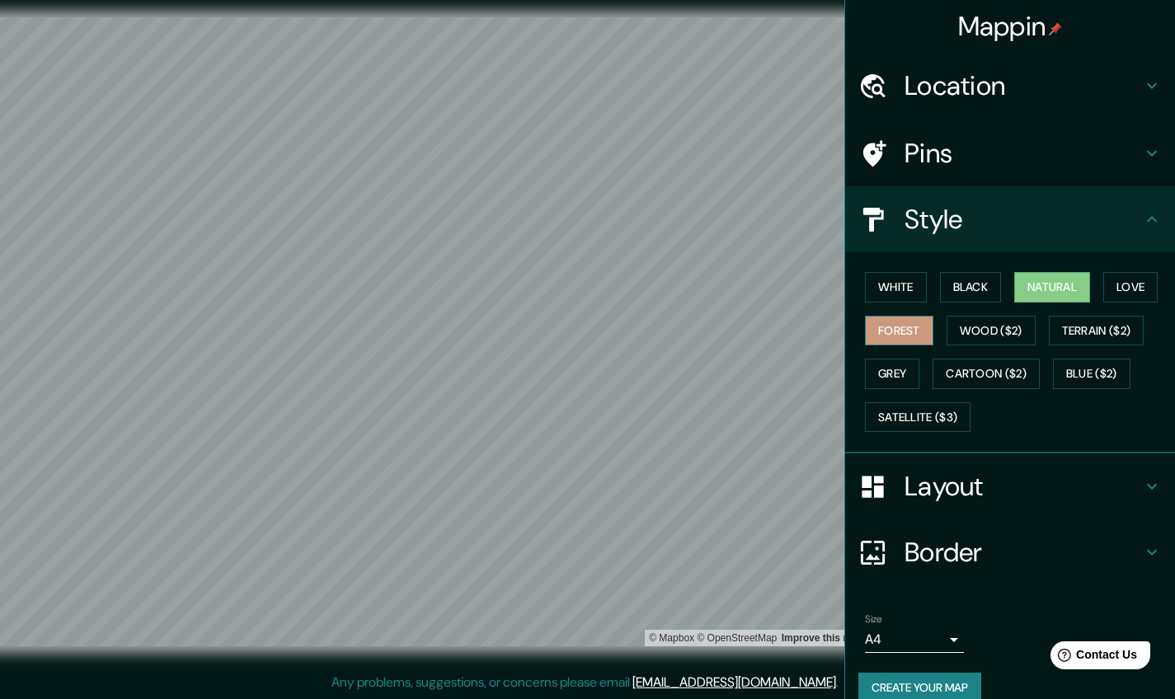
click at [918, 329] on button "Forest" at bounding box center [899, 331] width 68 height 31
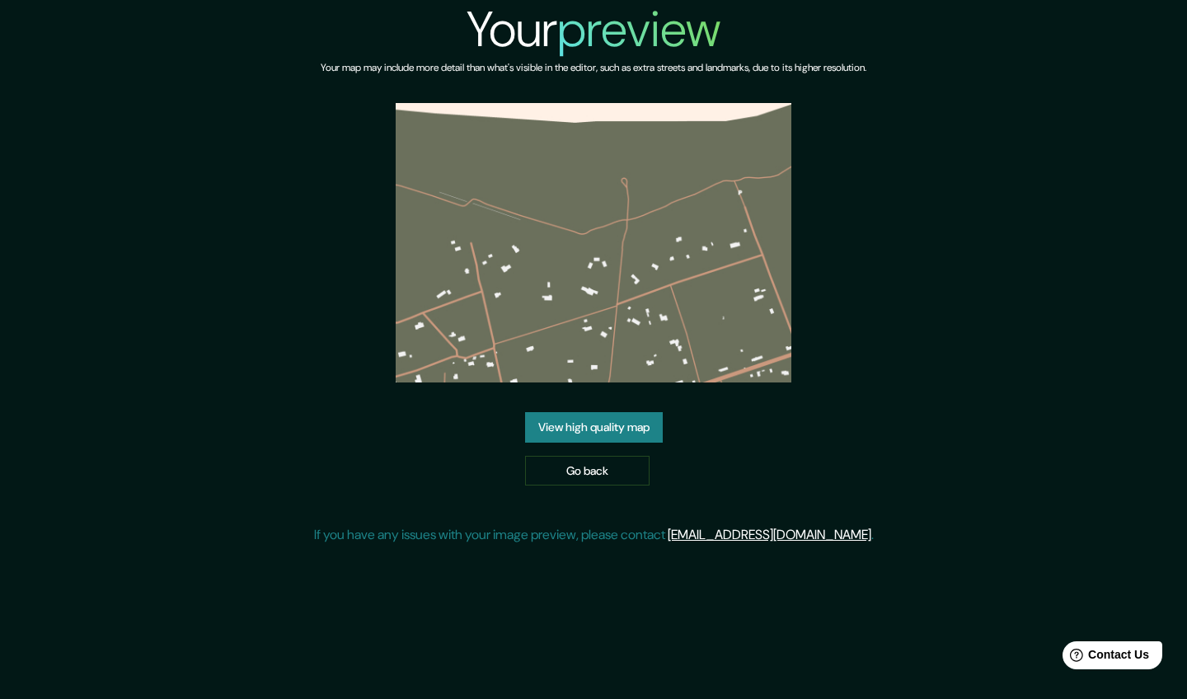
click at [589, 435] on link "View high quality map" at bounding box center [594, 427] width 138 height 31
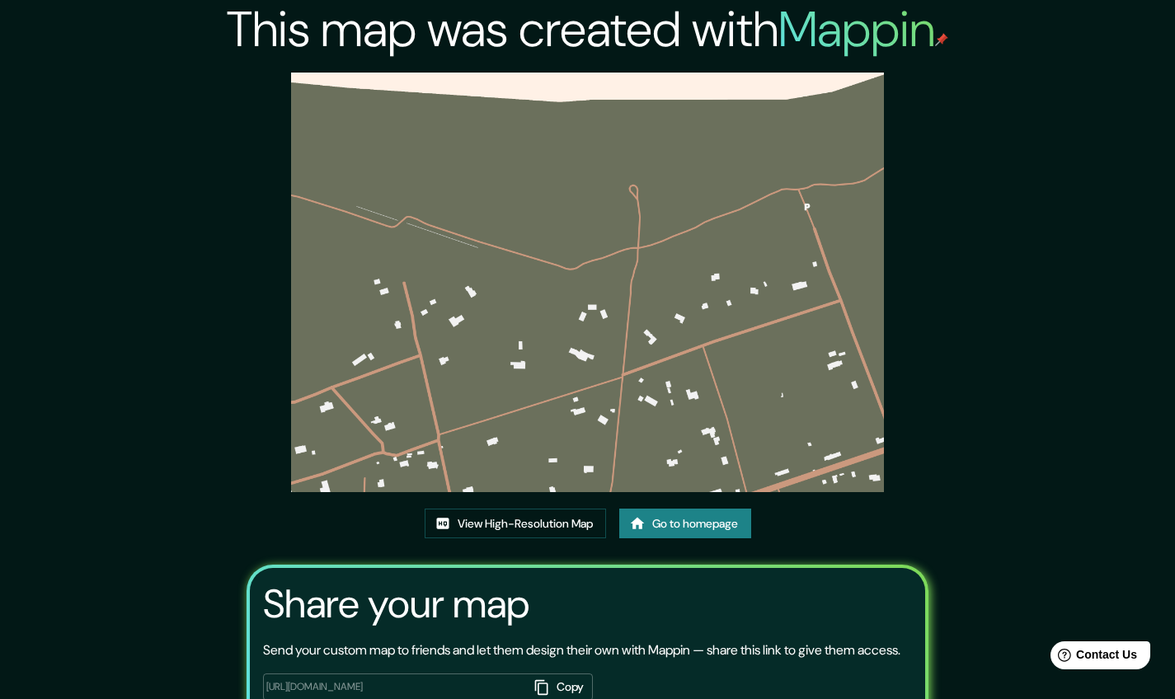
click at [632, 303] on img at bounding box center [588, 283] width 594 height 420
